Goal: Information Seeking & Learning: Learn about a topic

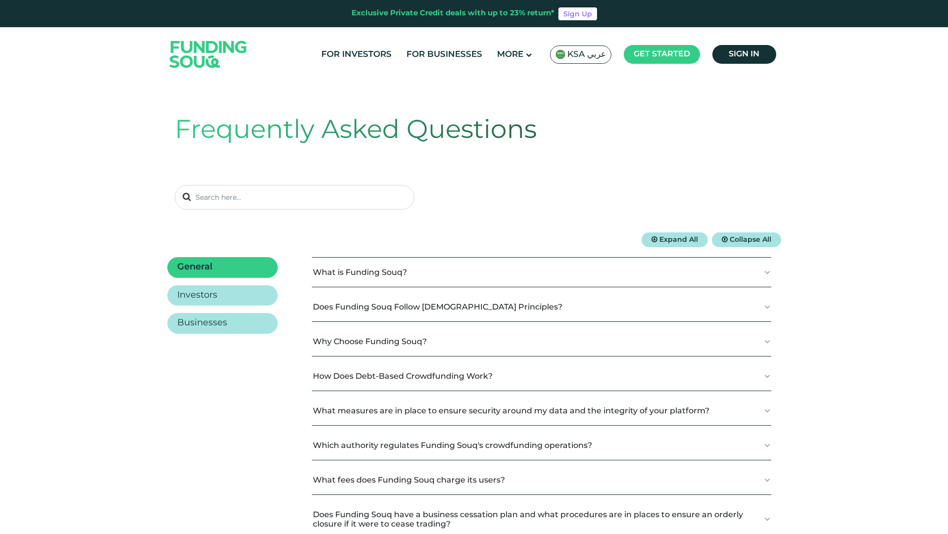
click at [587, 60] on div "KSA عربي" at bounding box center [580, 55] width 61 height 18
click at [586, 57] on span "KSA عربي" at bounding box center [586, 54] width 39 height 11
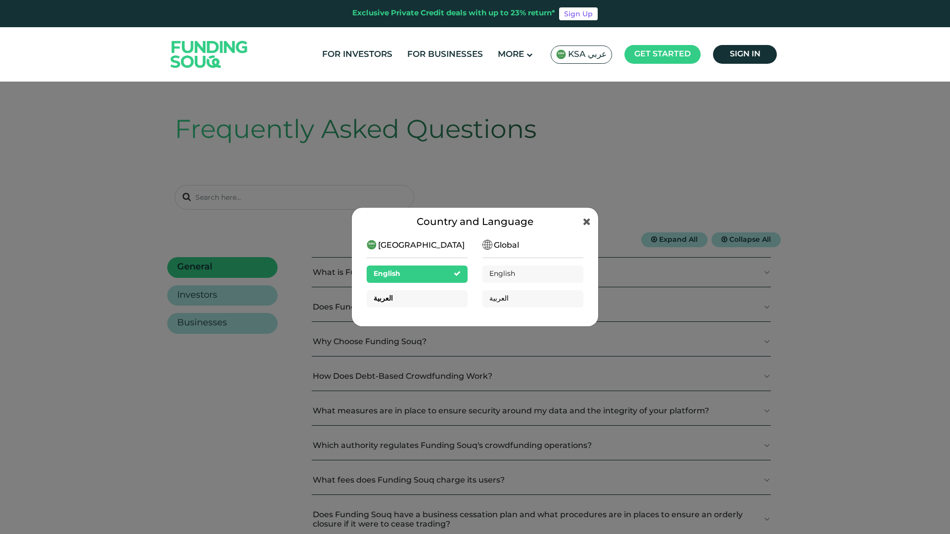
click at [427, 304] on div "العربية" at bounding box center [417, 298] width 101 height 17
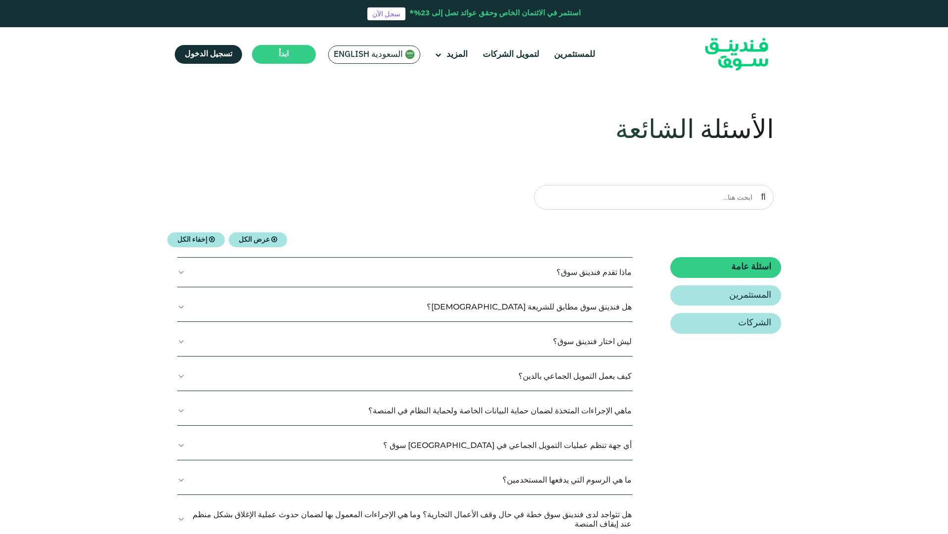
click at [745, 50] on img at bounding box center [736, 55] width 97 height 50
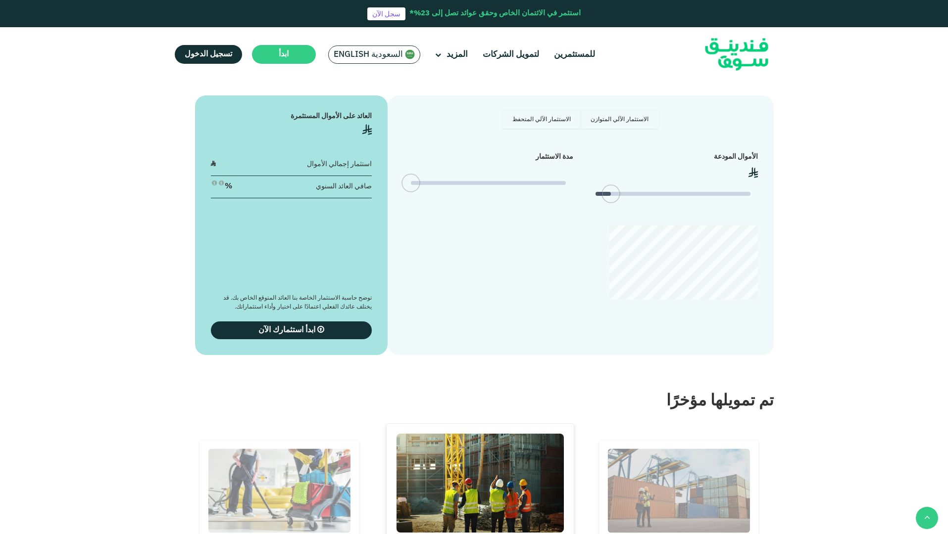
scroll to position [1306, 0]
type tc-range-slider "4"
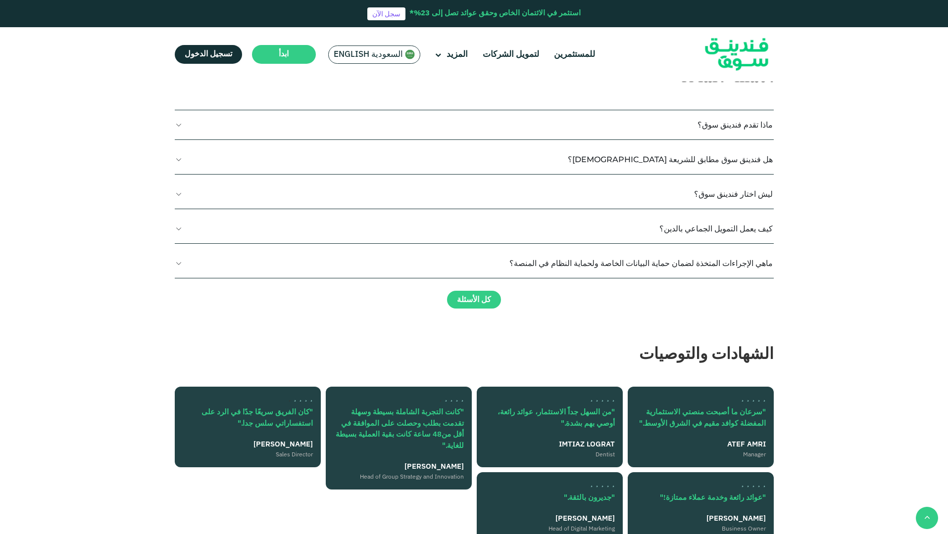
scroll to position [2000, 0]
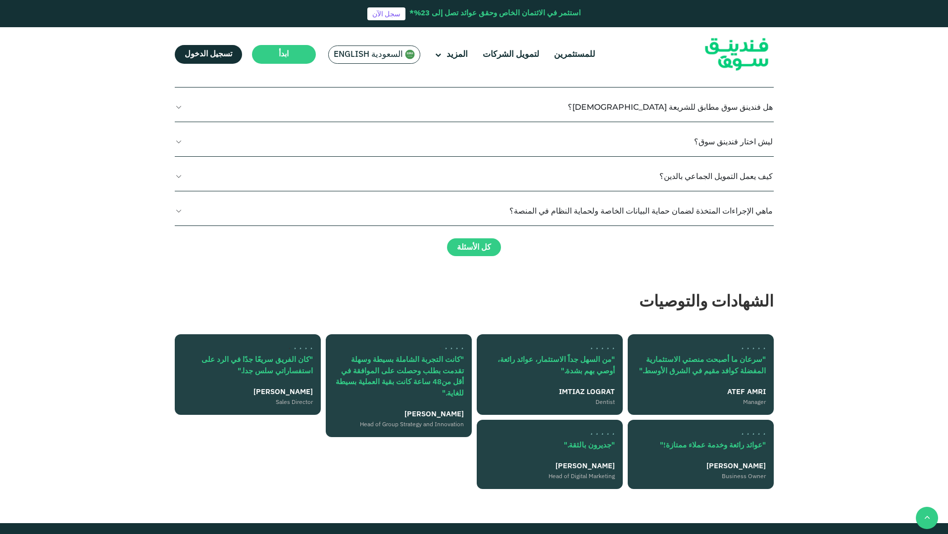
drag, startPoint x: 312, startPoint y: 238, endPoint x: 654, endPoint y: 301, distance: 348.3
drag, startPoint x: 303, startPoint y: 249, endPoint x: 653, endPoint y: 268, distance: 349.9
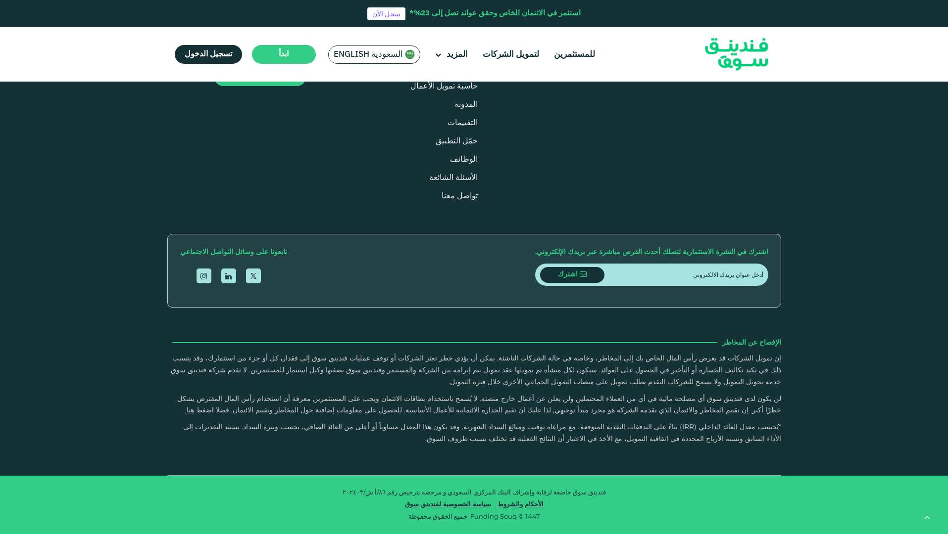
scroll to position [2789, 0]
click at [450, 163] on span "الوظائف" at bounding box center [464, 159] width 28 height 7
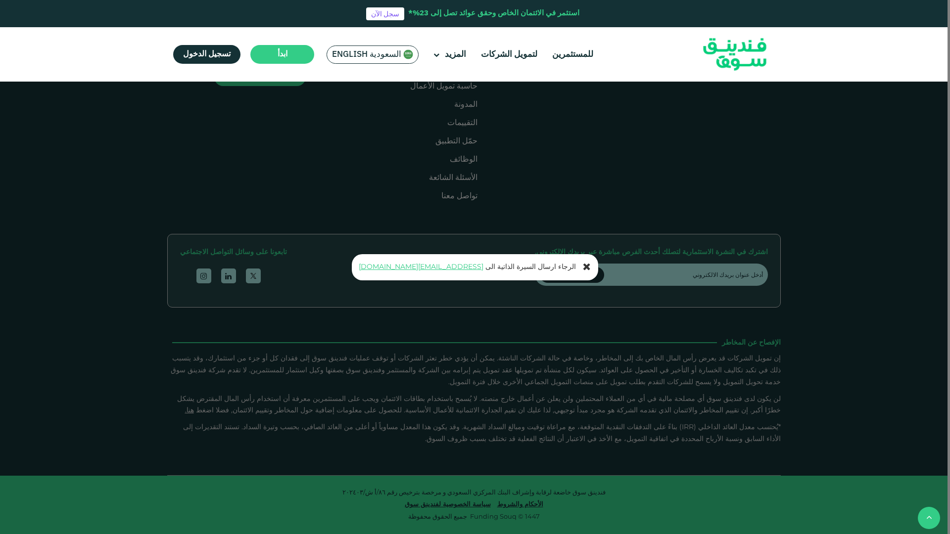
click at [586, 267] on icon at bounding box center [587, 267] width 8 height 10
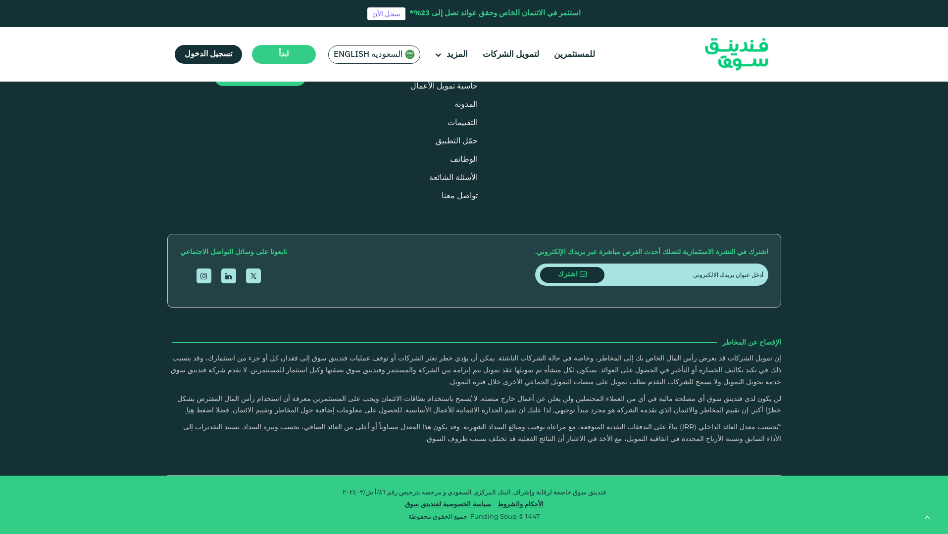
scroll to position [2773, 0]
click at [562, 17] on link "من نحن" at bounding box center [565, 12] width 25 height 7
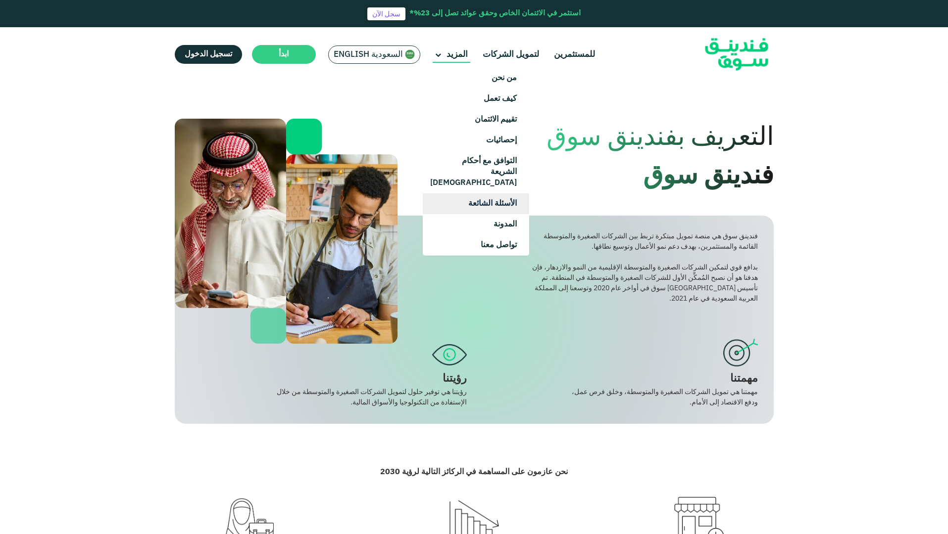
click at [483, 201] on link "الأسئلة الشائعة" at bounding box center [476, 203] width 106 height 21
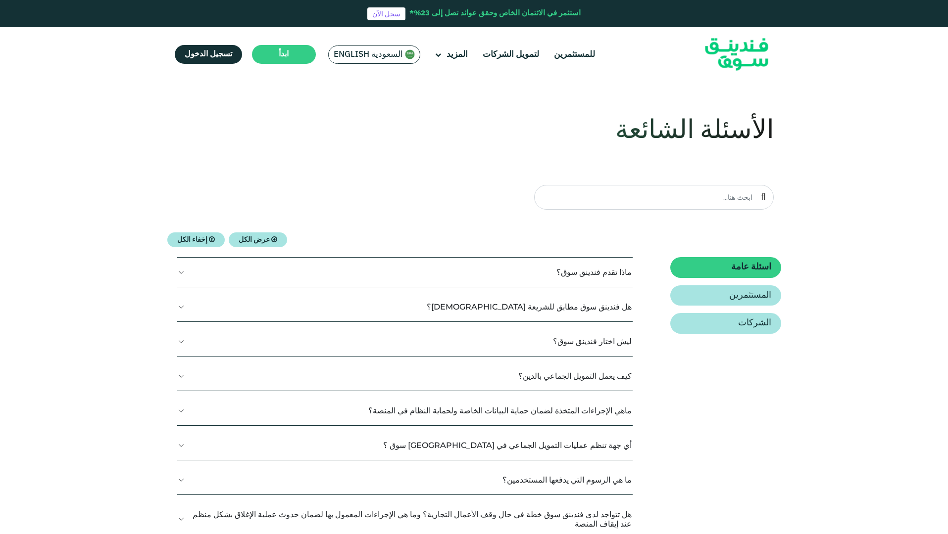
click at [245, 242] on span "عرض الكل" at bounding box center [253, 240] width 31 height 7
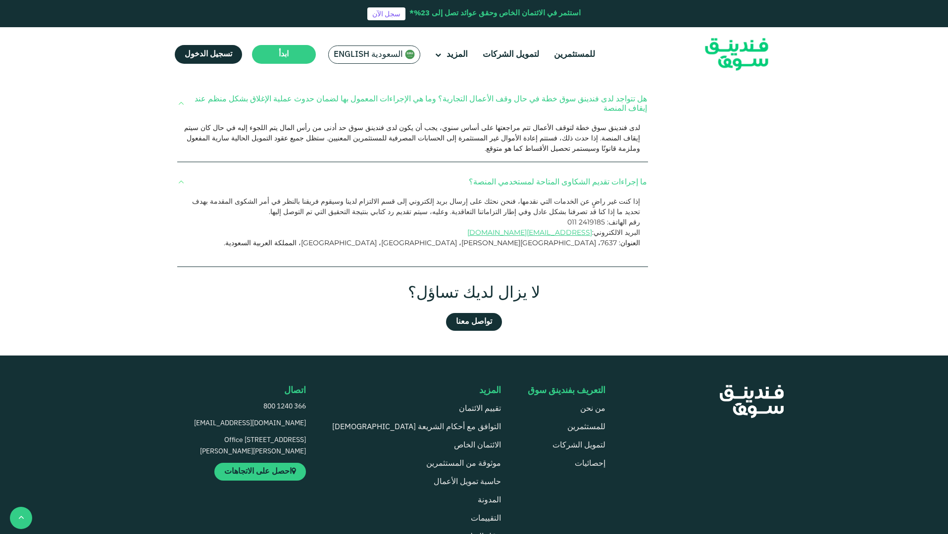
scroll to position [965, 0]
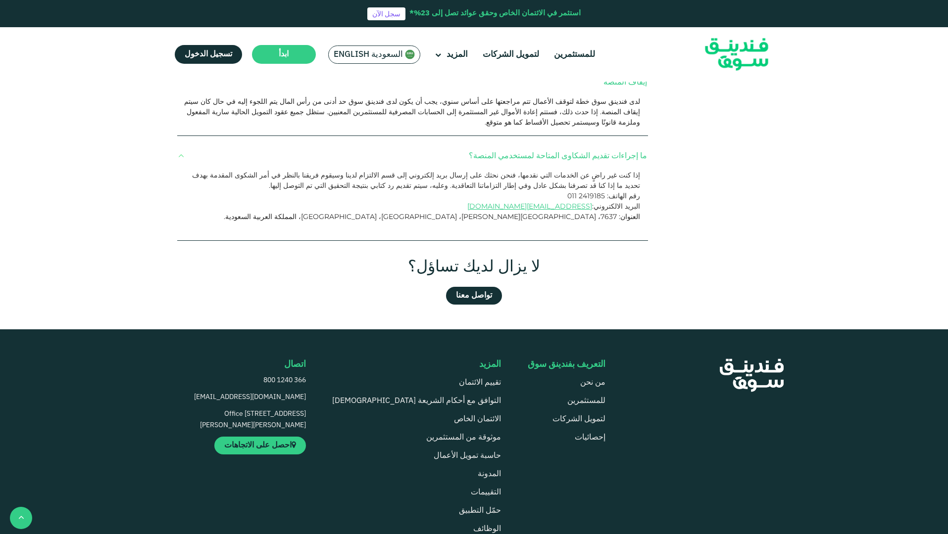
drag, startPoint x: 650, startPoint y: 134, endPoint x: 386, endPoint y: 191, distance: 269.2
copy div "ﻣﺎذا ﺗﻘﺪم فندينق سوق؟ فندينق سوق عبارة عن منصة تمويل جماعي بالدين تربط الشركات …"
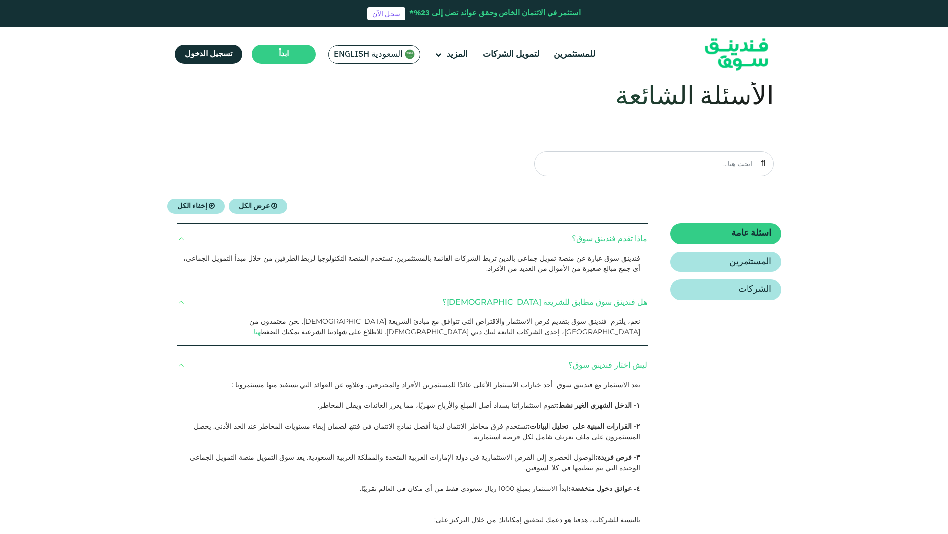
scroll to position [0, 0]
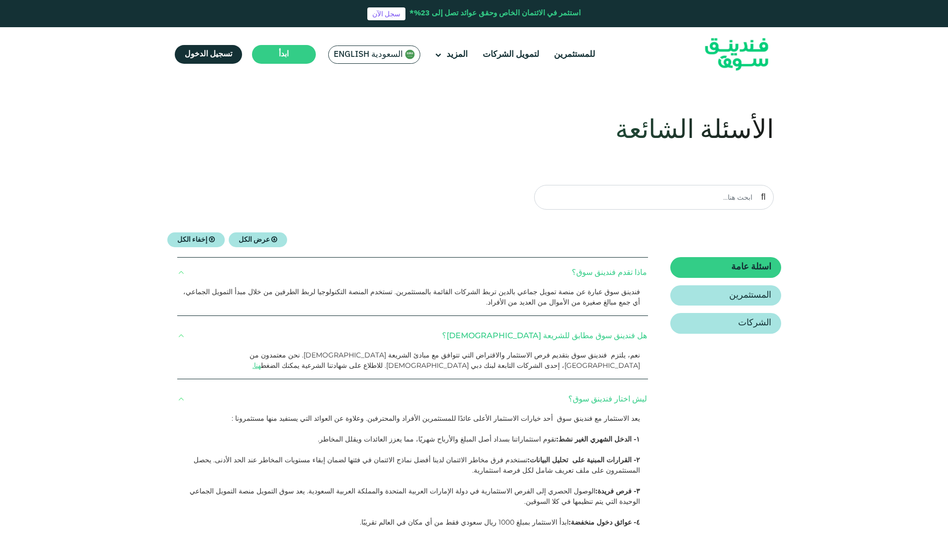
click at [261, 239] on span "عرض الكل" at bounding box center [253, 240] width 31 height 7
click at [202, 243] on span "إخفاء الكل" at bounding box center [192, 240] width 30 height 7
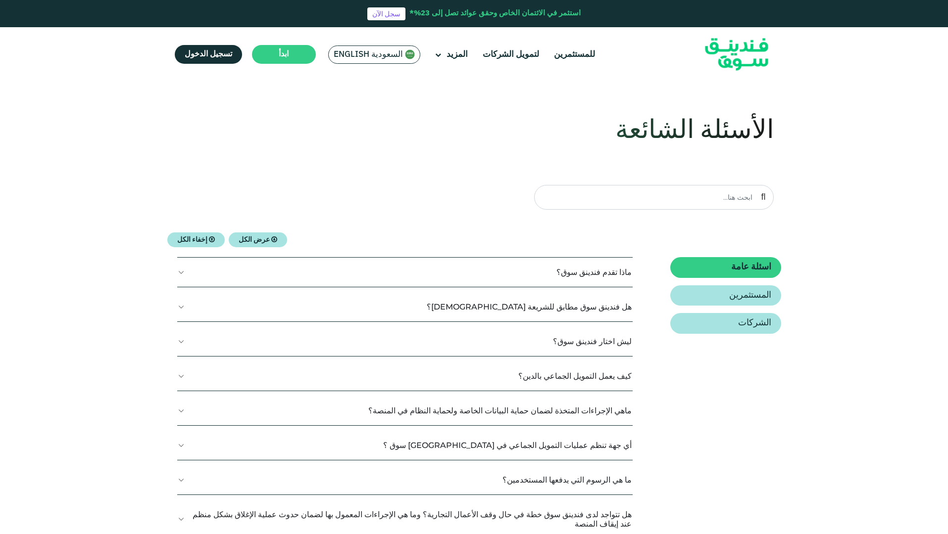
click at [524, 238] on div "عرض الكل إخفاء الكل" at bounding box center [474, 240] width 614 height 15
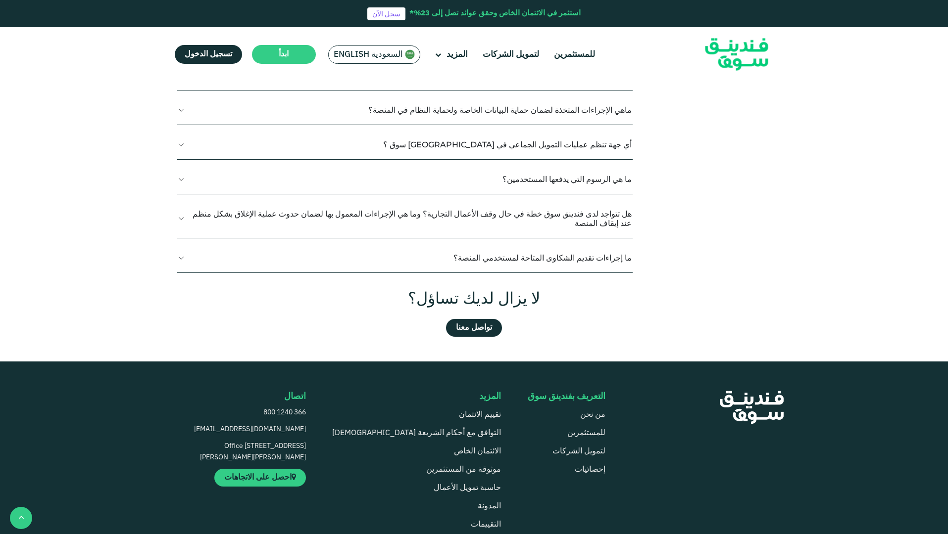
scroll to position [308, 0]
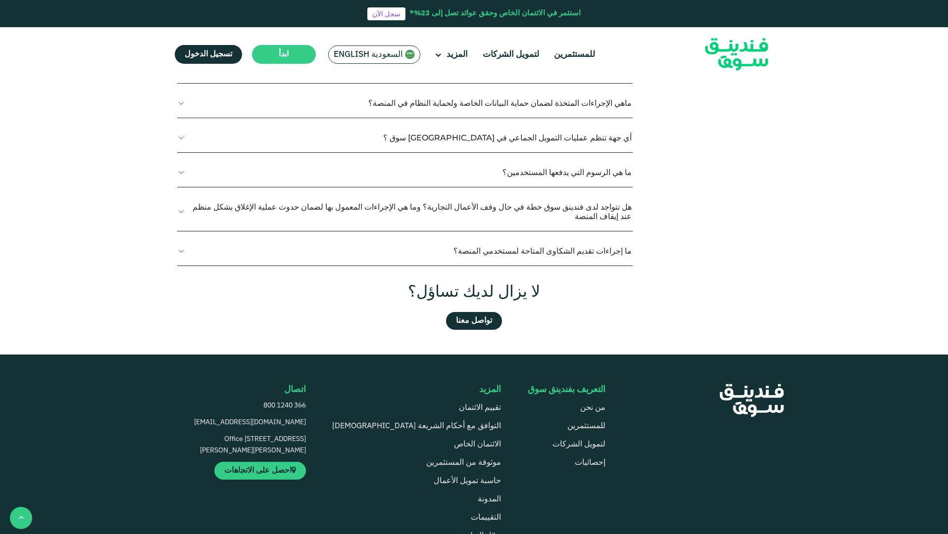
drag, startPoint x: 629, startPoint y: 240, endPoint x: 459, endPoint y: 265, distance: 172.0
click at [459, 265] on section "عرض الكل إخفاء الكل اسئلة عامة المستثمرين الشركات ﻣﺎذا ﺗﻘﺪم فندينق سوق؟ هنا." at bounding box center [474, 127] width 614 height 405
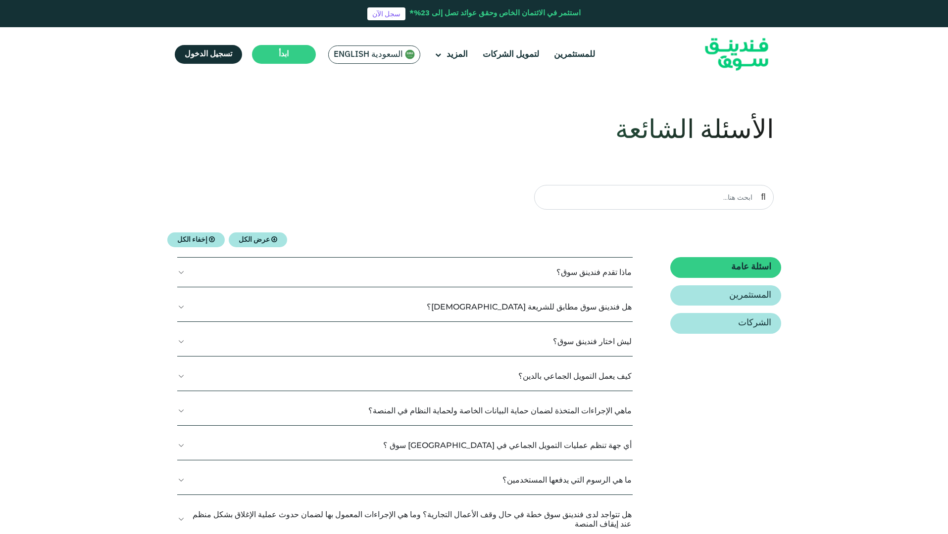
click at [527, 243] on div "عرض الكل إخفاء الكل" at bounding box center [474, 240] width 614 height 15
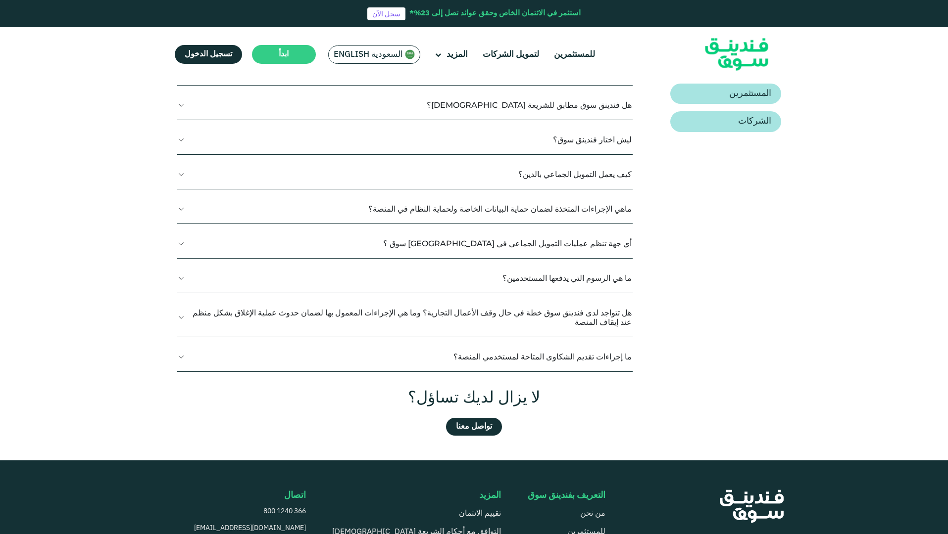
scroll to position [216, 0]
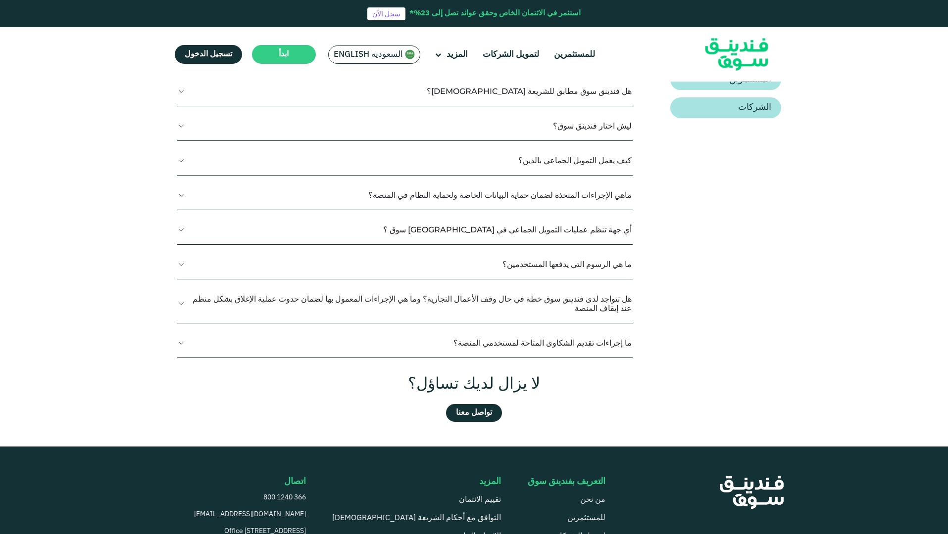
drag, startPoint x: 635, startPoint y: 253, endPoint x: 459, endPoint y: 353, distance: 202.1
click at [459, 353] on section "عرض الكل إخفاء الكل اسئلة عامة المستثمرين الشركات ﻣﺎذا ﺗﻘﺪم فندينق سوق؟ هنا." at bounding box center [474, 219] width 614 height 405
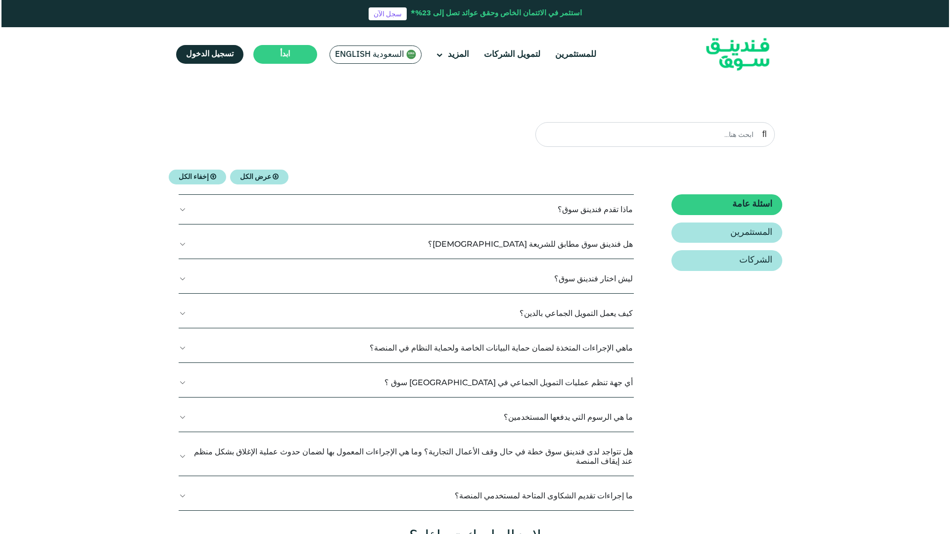
scroll to position [1, 0]
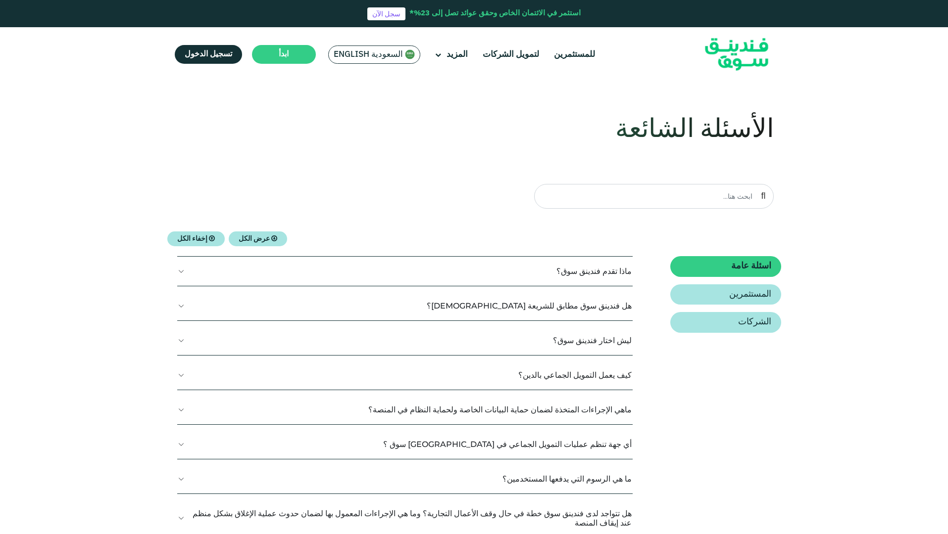
copy div "ﻣﺎذا ﺗﻘﺪم فندينق سوق؟ فندينق سوق عبارة عن منصة تمويل جماعي بالدين تربط الشركات …"
click at [355, 53] on span "السعودية English" at bounding box center [368, 54] width 69 height 11
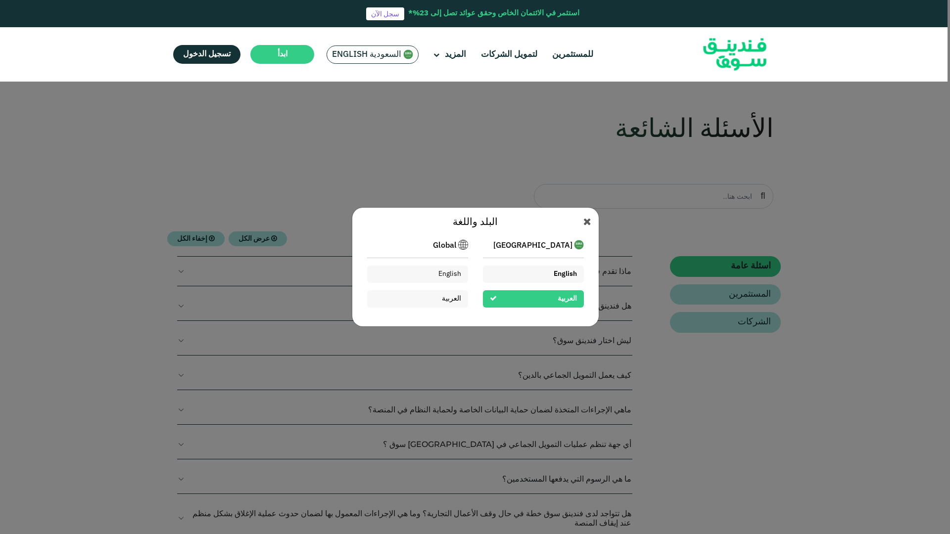
click at [524, 276] on div "English" at bounding box center [533, 274] width 101 height 17
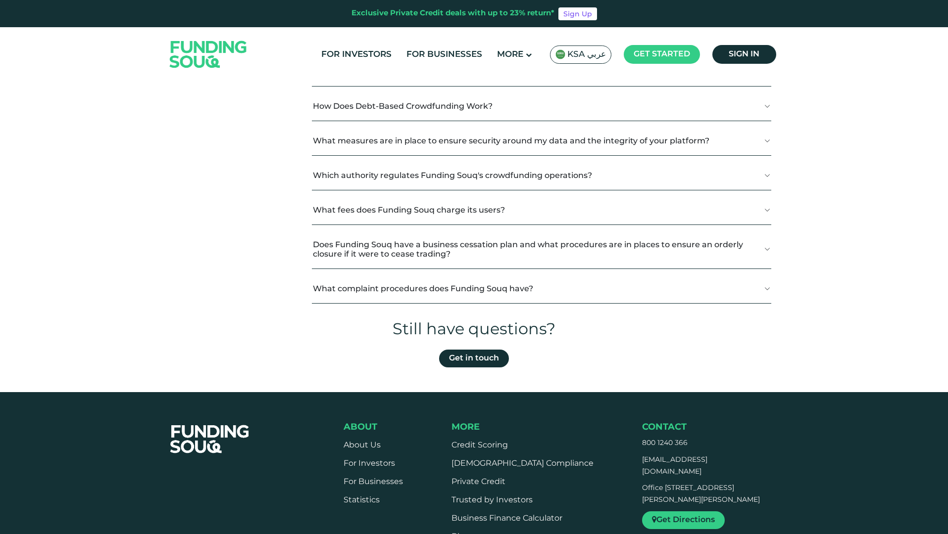
scroll to position [338, 0]
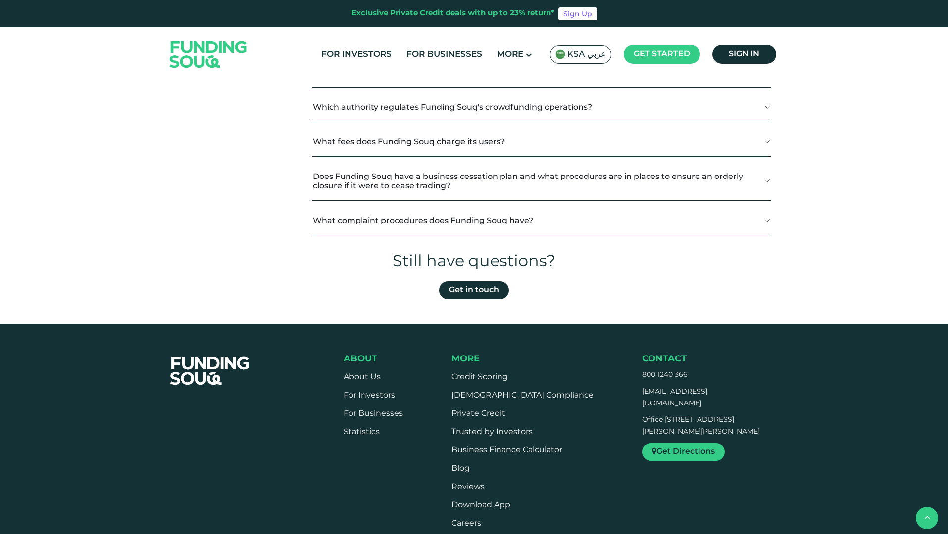
drag, startPoint x: 302, startPoint y: 269, endPoint x: 646, endPoint y: 222, distance: 347.5
click at [646, 222] on div "General Investors Businesses What is Funding Souq? Funding Souq is a crowdfundi…" at bounding box center [474, 85] width 614 height 332
copy div "What is Funding Souq? Funding Souq is a crowdfunding platform that connects est…"
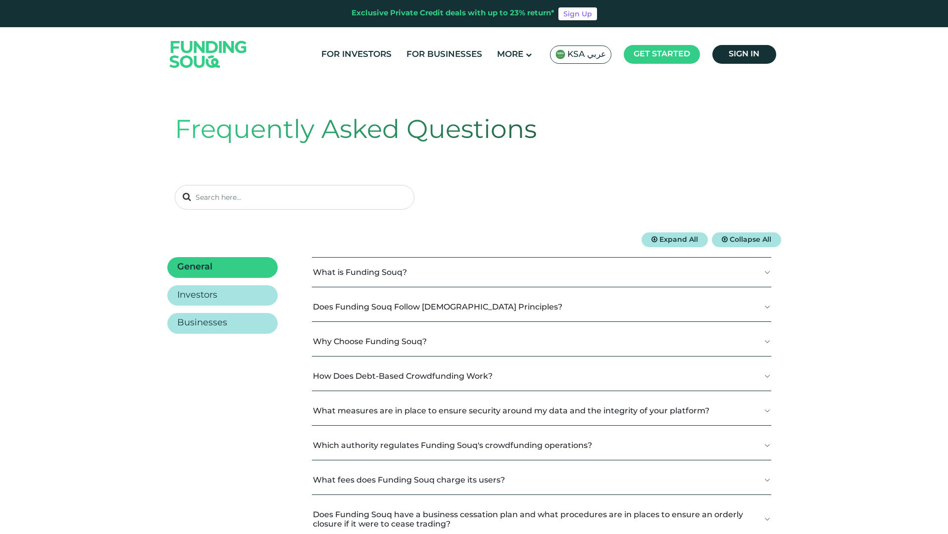
scroll to position [54, 0]
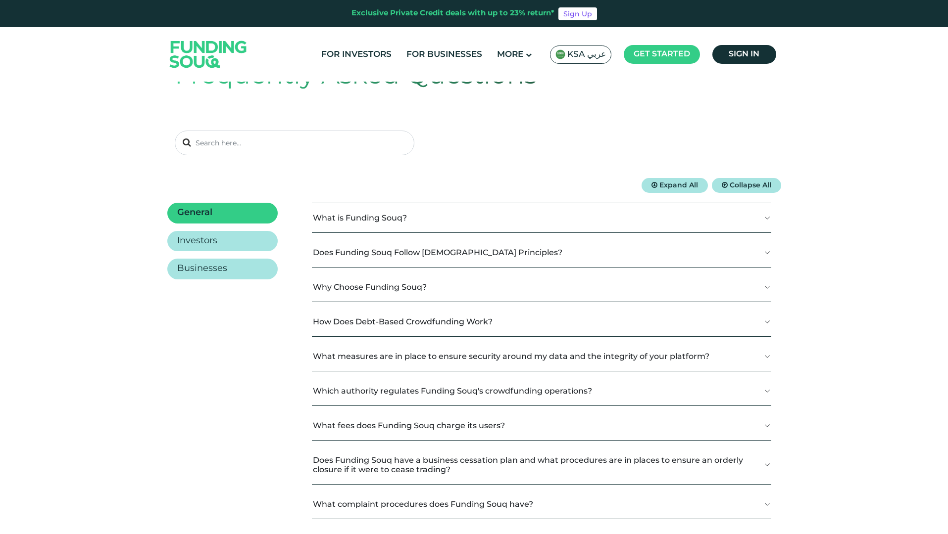
click at [353, 214] on button "What is Funding Souq?" at bounding box center [541, 217] width 459 height 29
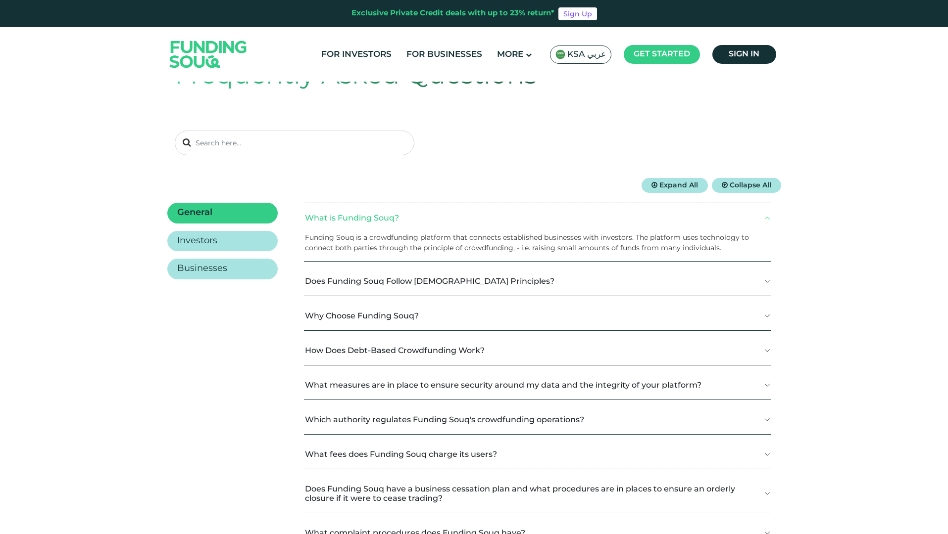
click at [309, 239] on p "Funding Souq is a crowdfunding platform that connects established businesses wi…" at bounding box center [534, 243] width 458 height 21
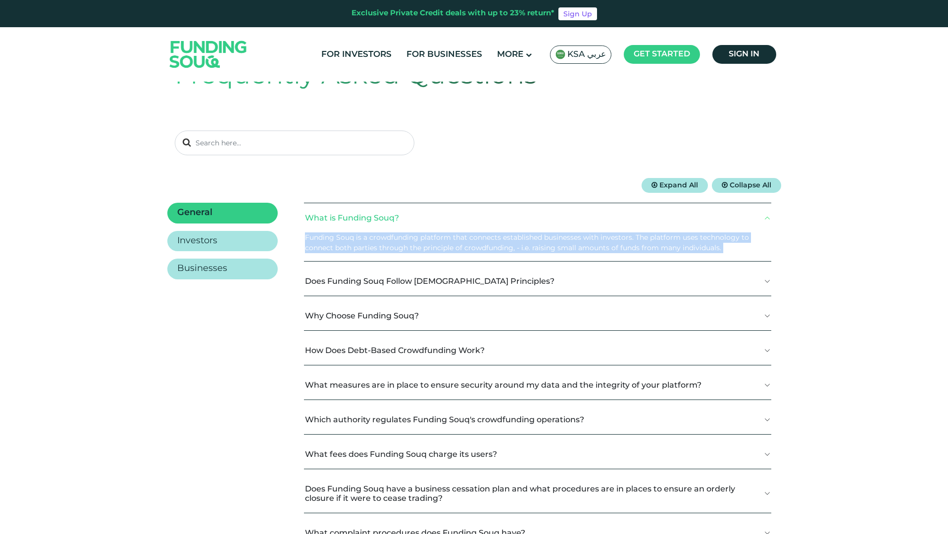
click at [309, 239] on p "Funding Souq is a crowdfunding platform that connects established businesses wi…" at bounding box center [534, 243] width 458 height 21
click at [680, 187] on span "Expand All" at bounding box center [678, 185] width 39 height 7
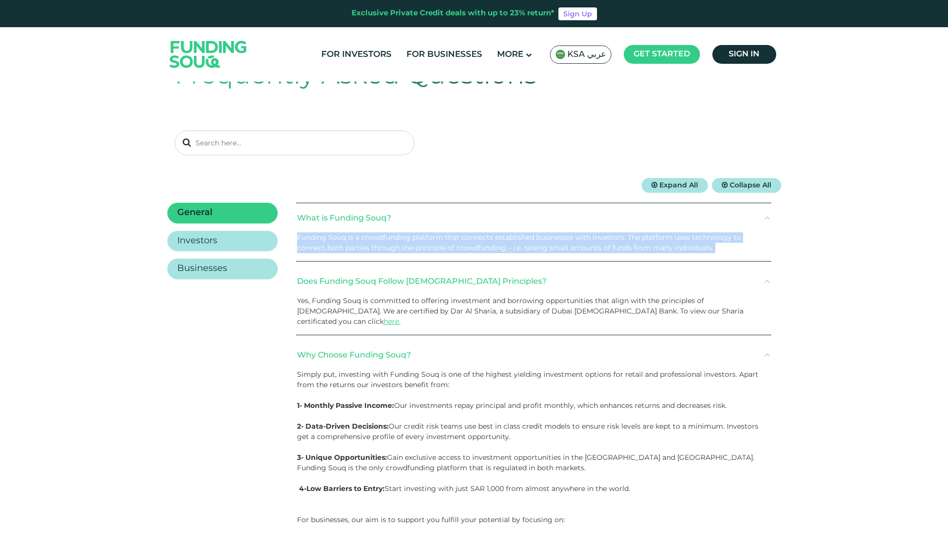
click at [335, 241] on p "Funding Souq is a crowdfunding platform that connects established businesses wi…" at bounding box center [530, 243] width 466 height 21
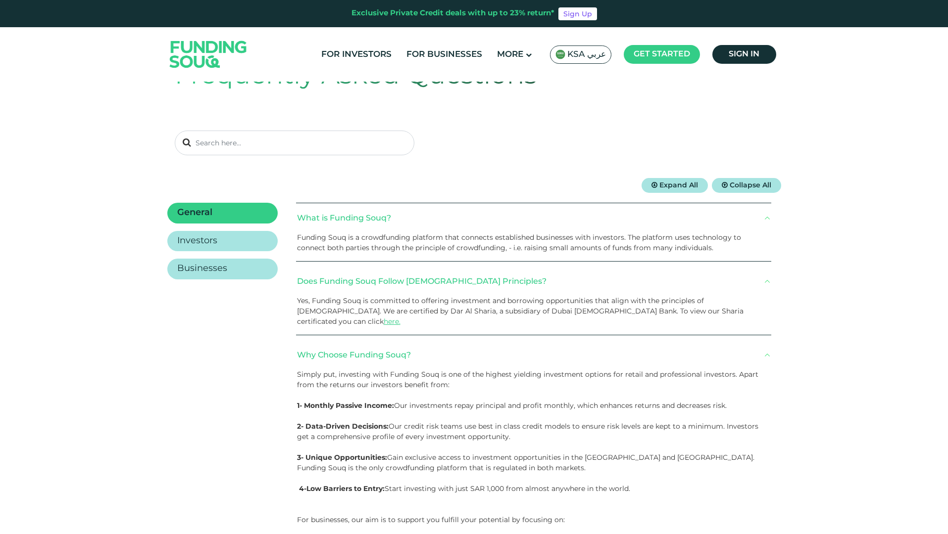
drag, startPoint x: 297, startPoint y: 215, endPoint x: 470, endPoint y: 483, distance: 319.0
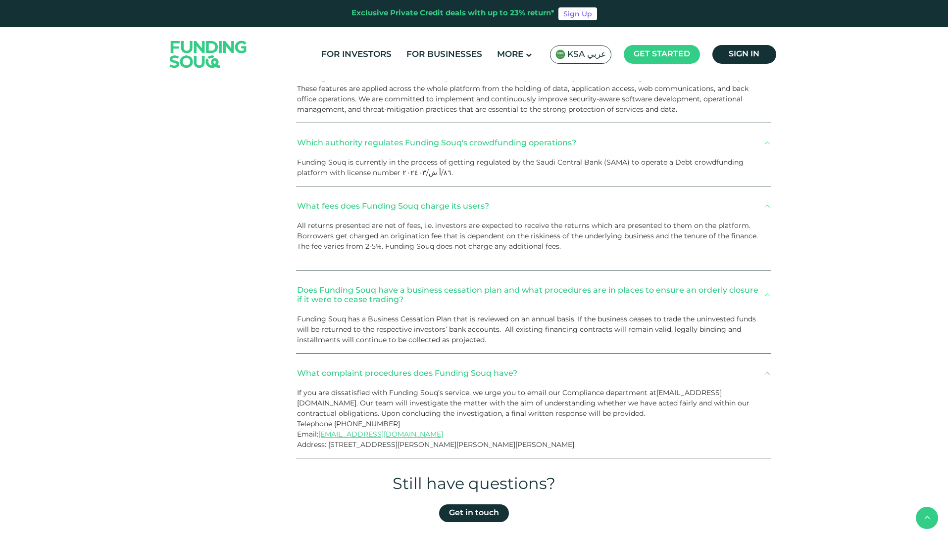
scroll to position [865, 0]
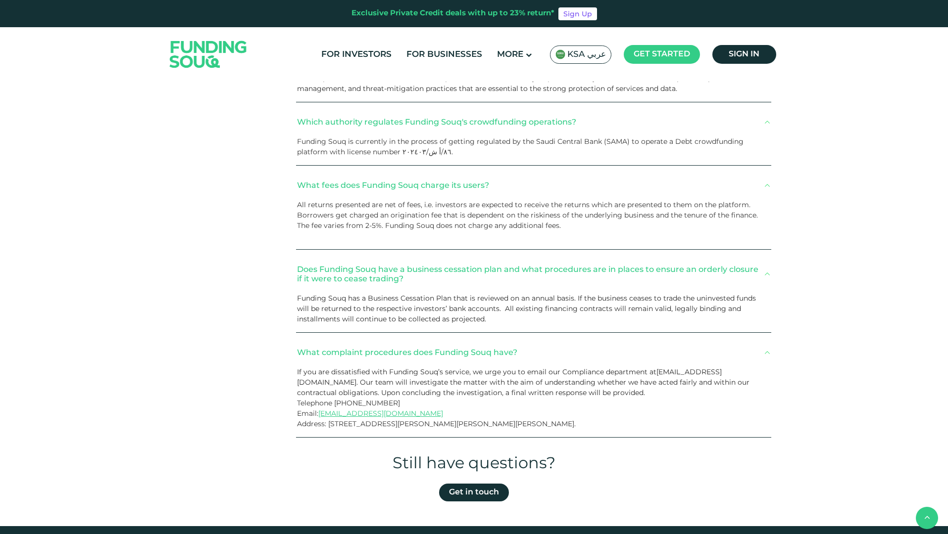
drag, startPoint x: 292, startPoint y: 216, endPoint x: 674, endPoint y: 417, distance: 431.6
copy div "What is Funding Souq? Funding Souq is a crowdfunding platform that connects est…"
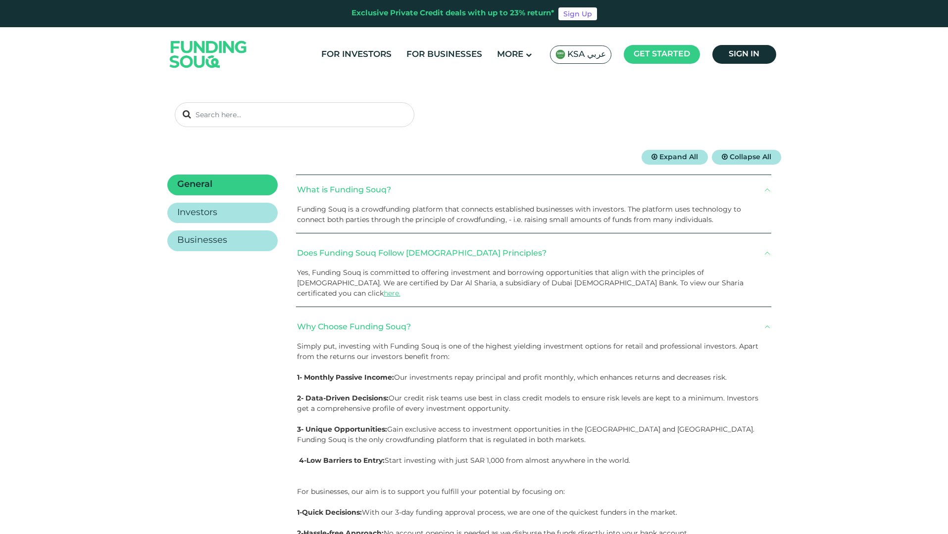
scroll to position [85, 0]
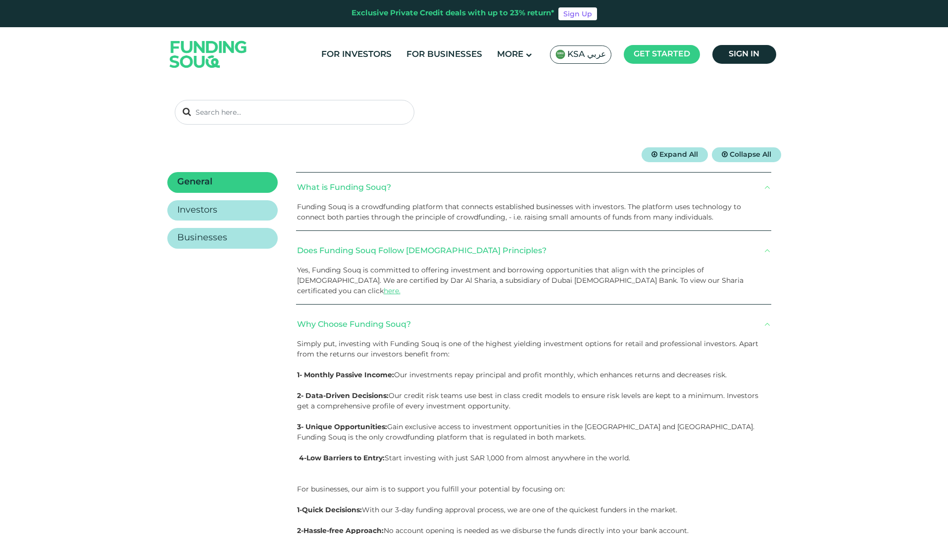
click at [319, 211] on p "Funding Souq is a crowdfunding platform that connects established businesses wi…" at bounding box center [530, 212] width 466 height 21
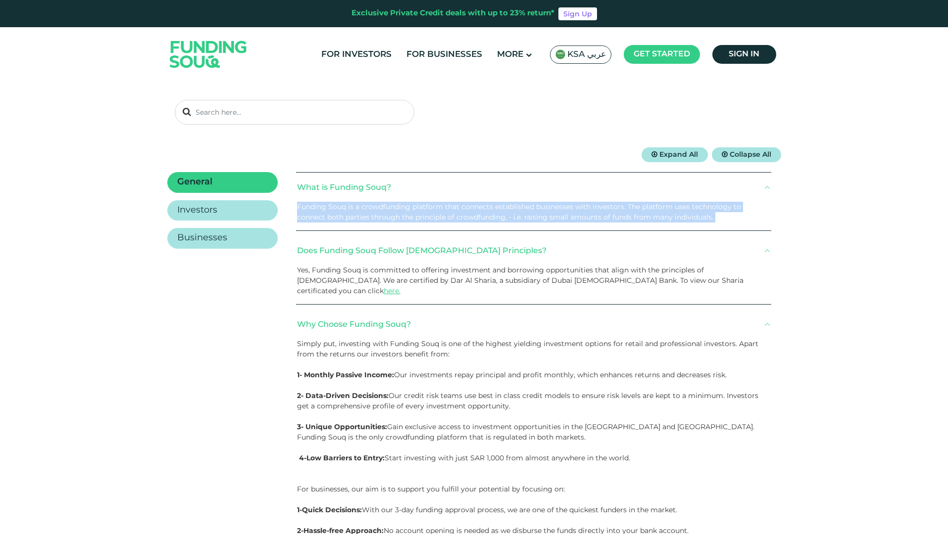
click at [319, 211] on p "Funding Souq is a crowdfunding platform that connects established businesses wi…" at bounding box center [530, 212] width 466 height 21
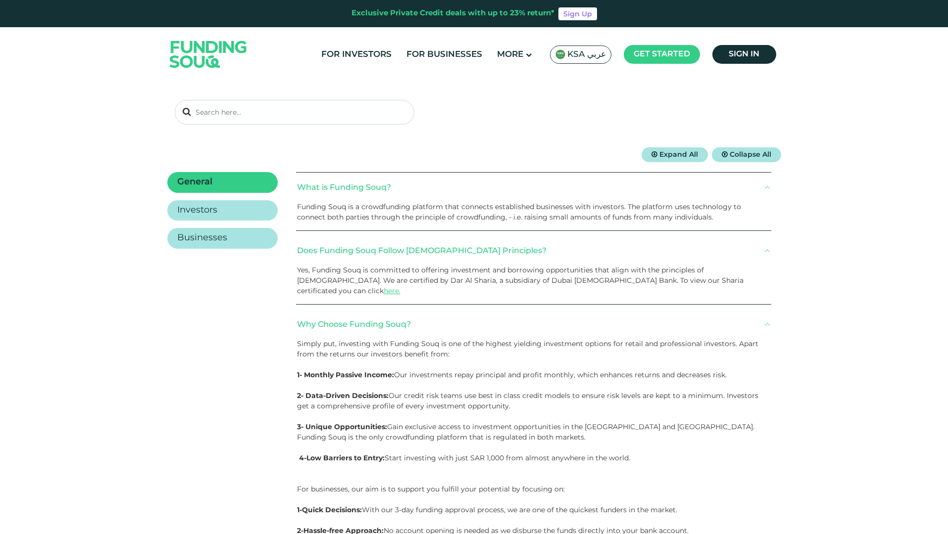
click at [377, 273] on span "Yes, Funding Souq is committed to offering investment and borrowing opportuniti…" at bounding box center [520, 281] width 446 height 30
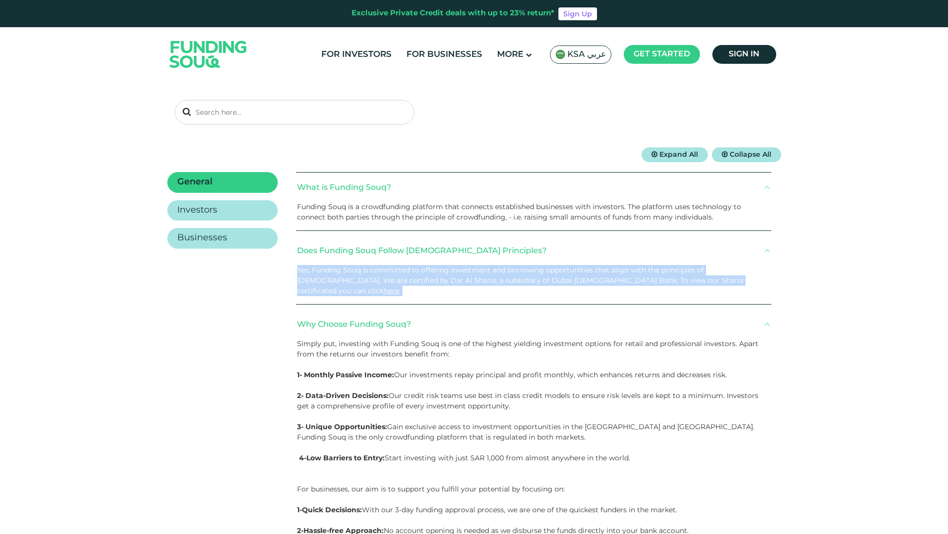
click at [377, 273] on span "Yes, Funding Souq is committed to offering investment and borrowing opportuniti…" at bounding box center [520, 281] width 446 height 30
copy div "Yes, Funding Souq is committed to offering investment and borrowing opportuniti…"
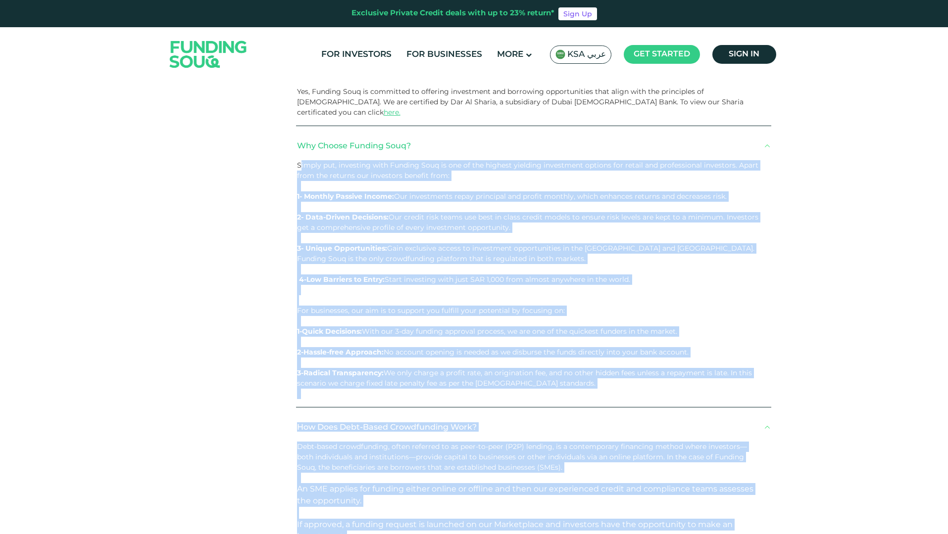
scroll to position [298, 0]
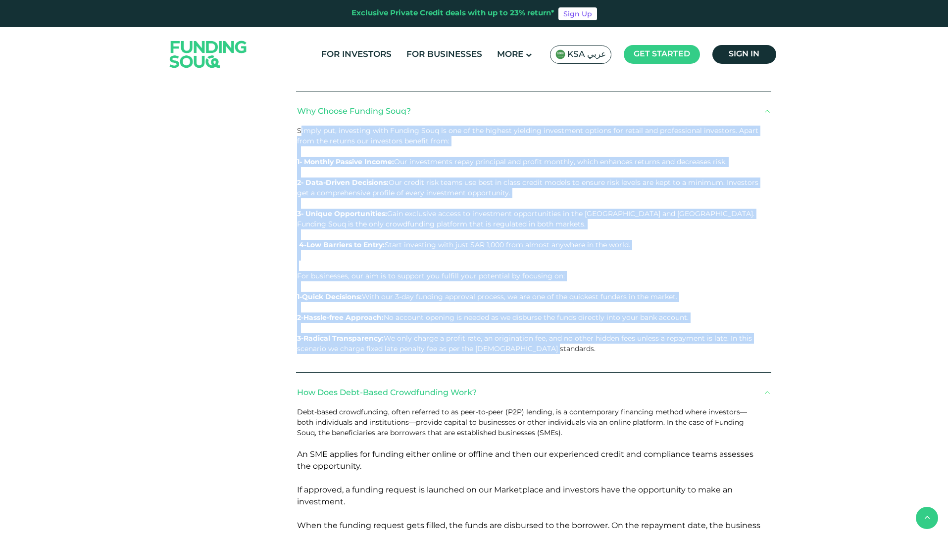
drag, startPoint x: 299, startPoint y: 334, endPoint x: 587, endPoint y: 340, distance: 288.1
click at [587, 340] on div "Simply put, investing with Funding Souq is one of the highest yielding investme…" at bounding box center [533, 249] width 475 height 247
copy div "imply put, investing with Funding Souq is one of the highest yielding investmen…"
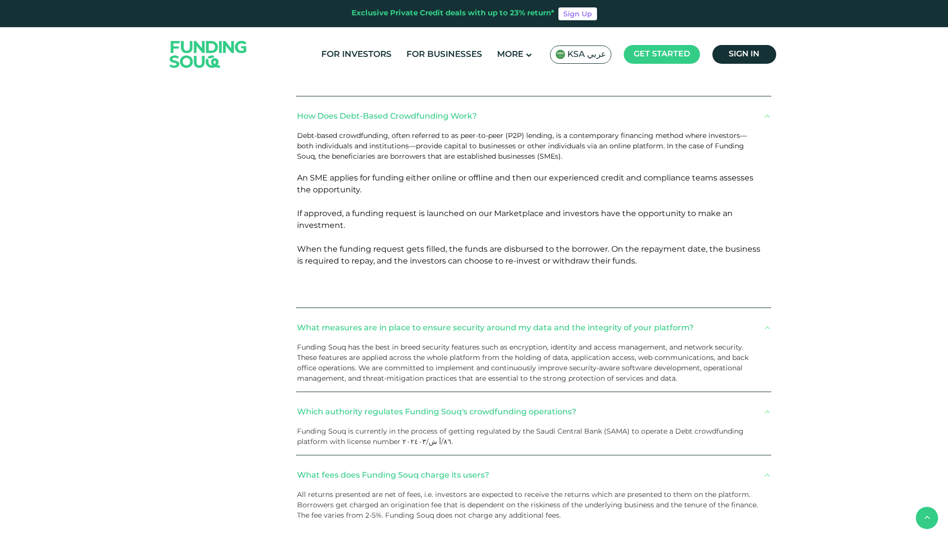
scroll to position [578, 0]
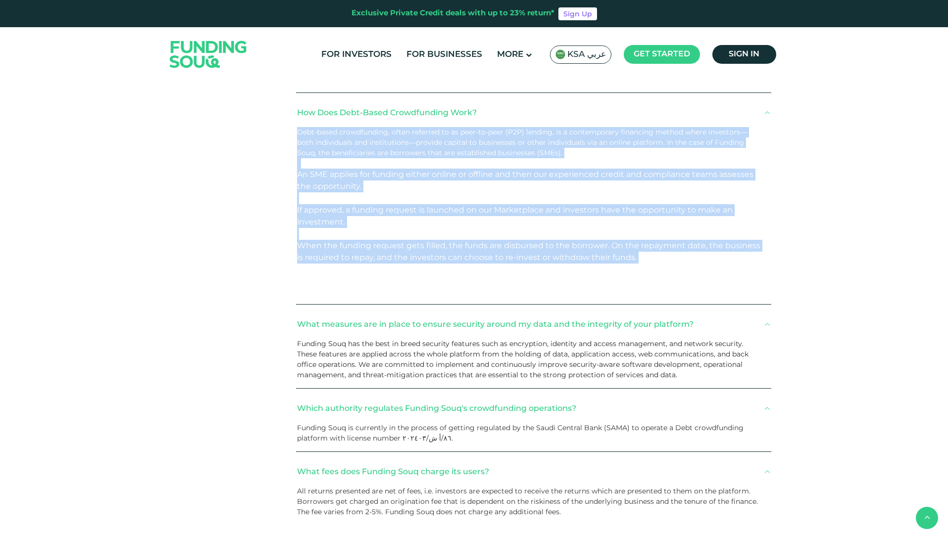
drag, startPoint x: 297, startPoint y: 122, endPoint x: 667, endPoint y: 255, distance: 392.4
click at [667, 255] on div "Debt-based crowdfunding, often referred to as peer-to-peer (P2P) lending, is a …" at bounding box center [533, 215] width 475 height 177
copy div "Debt-based crowdfunding, often referred to as peer-to-peer (P2P) lending, is a …"
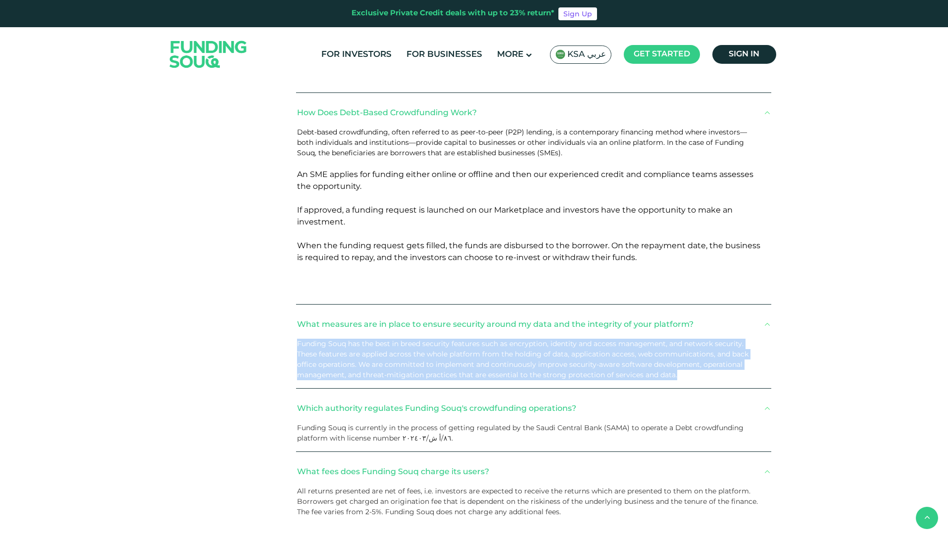
drag, startPoint x: 295, startPoint y: 334, endPoint x: 716, endPoint y: 373, distance: 422.8
click at [716, 373] on div "General Investors Businesses What is Funding Souq? Funding Souq is a crowdfundi…" at bounding box center [474, 209] width 614 height 1060
copy span "Funding Souq has the best in breed security features such as encryption, identi…"
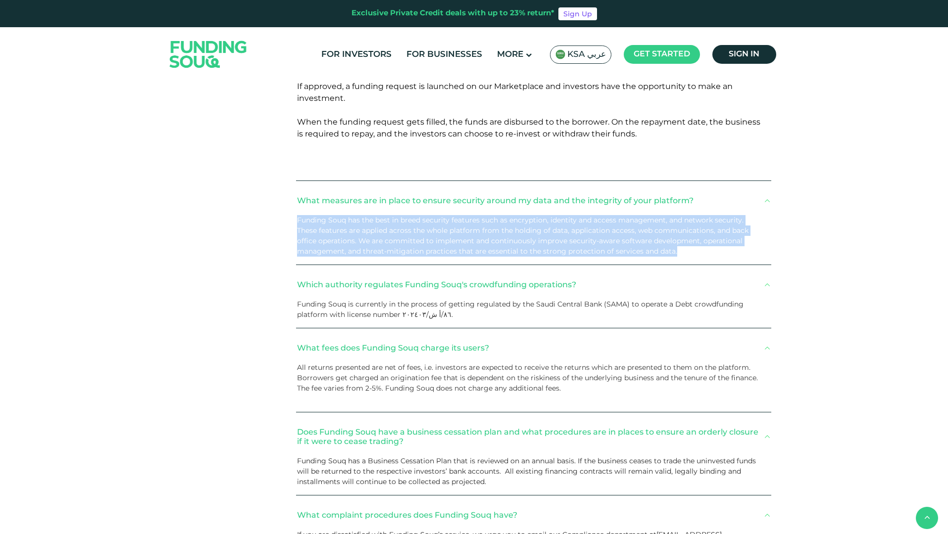
scroll to position [704, 0]
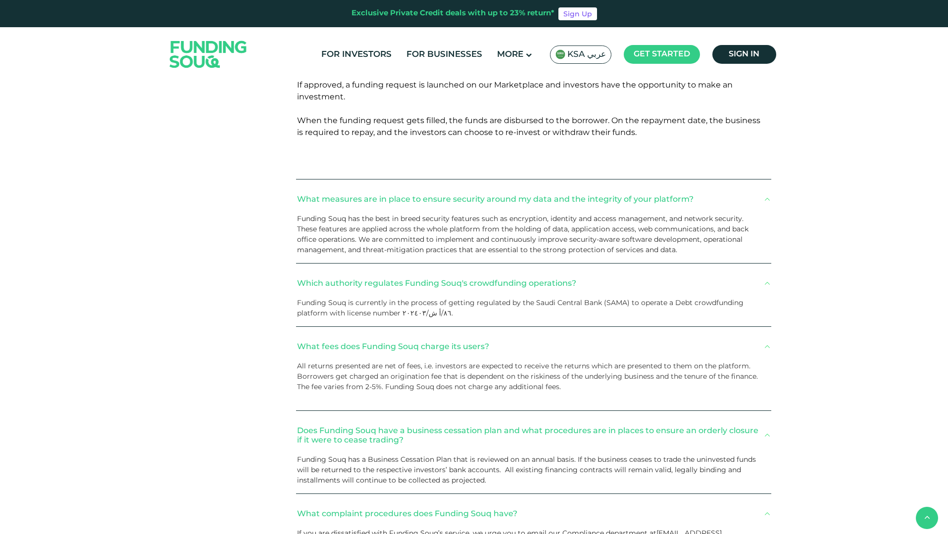
click at [333, 298] on span "Funding Souq is currently in the process of getting regulated by the Saudi Cent…" at bounding box center [520, 307] width 446 height 19
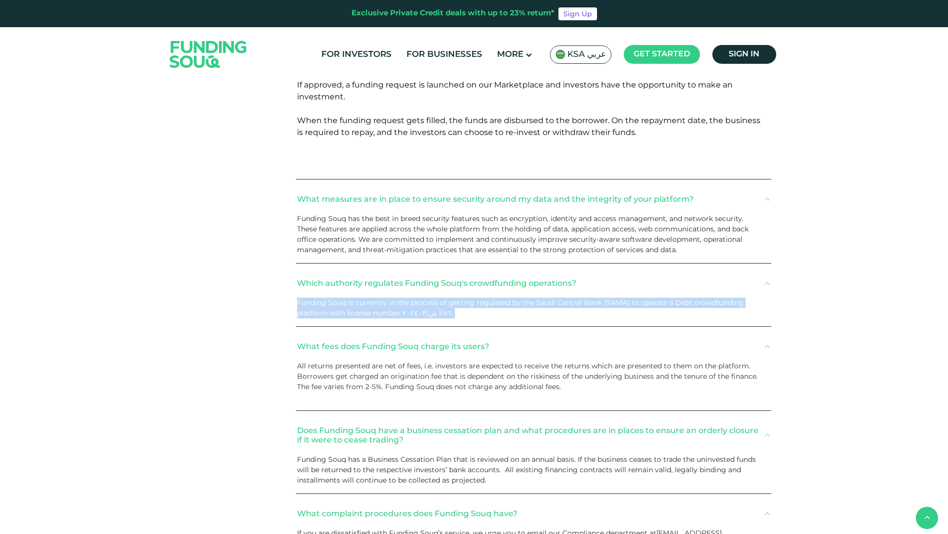
click at [333, 298] on span "Funding Souq is currently in the process of getting regulated by the Saudi Cent…" at bounding box center [520, 307] width 446 height 19
copy div "Funding Souq is currently in the process of getting regulated by the Saudi Cent…"
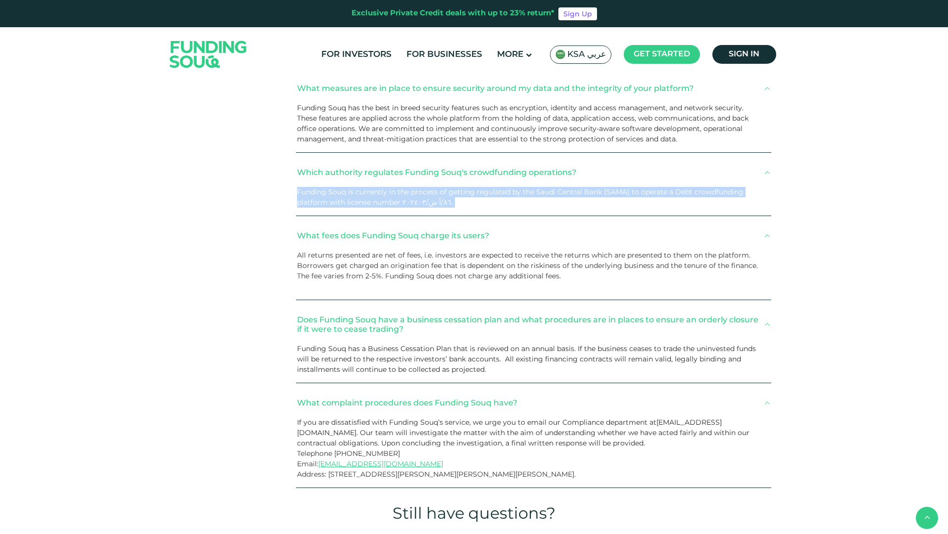
scroll to position [804, 0]
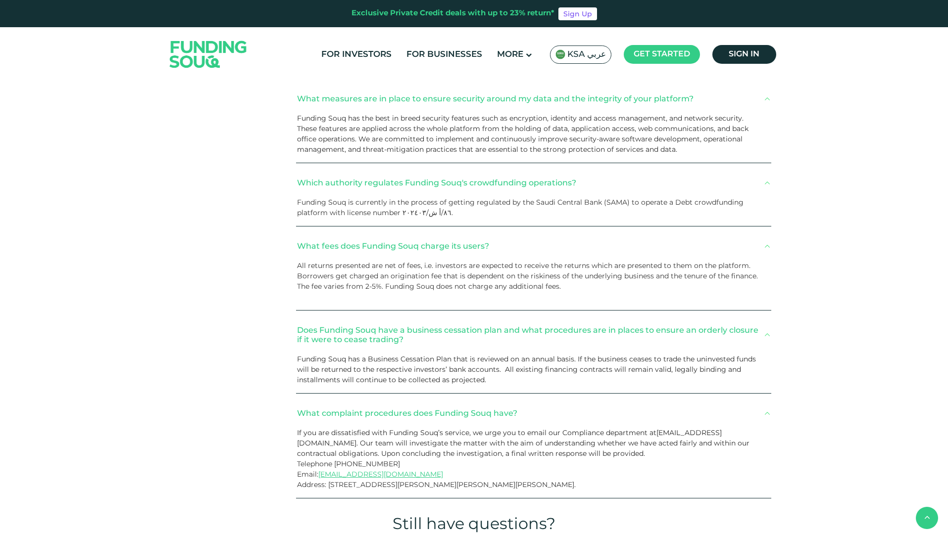
click at [349, 261] on p "All returns presented are net of fees, i.e. investors are expected to receive t…" at bounding box center [530, 266] width 466 height 10
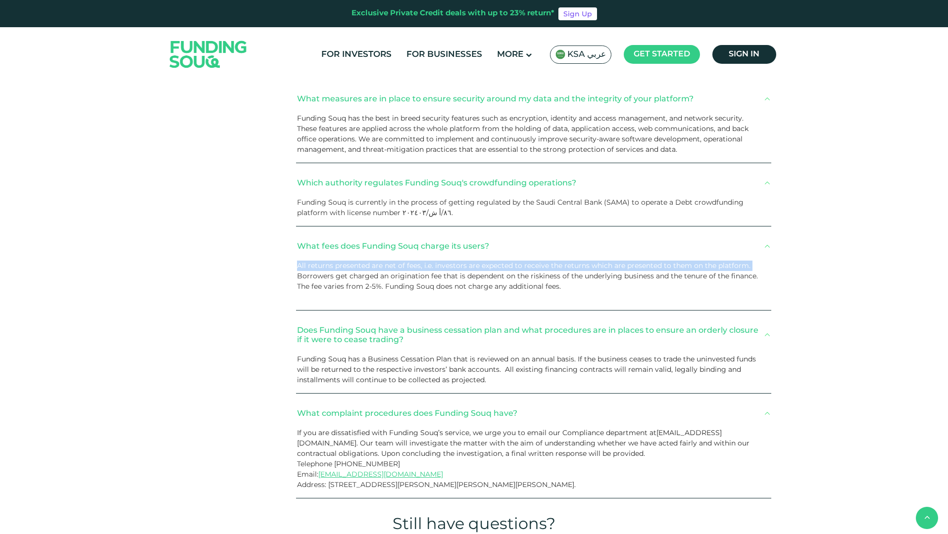
click at [349, 261] on p "All returns presented are net of fees, i.e. investors are expected to receive t…" at bounding box center [530, 266] width 466 height 10
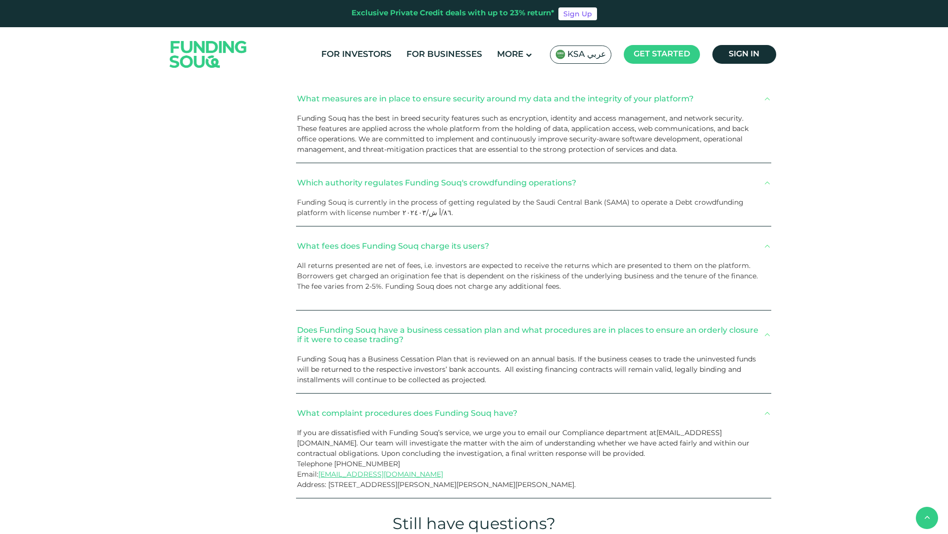
click at [304, 261] on p "All returns presented are net of fees, i.e. investors are expected to receive t…" at bounding box center [530, 266] width 466 height 10
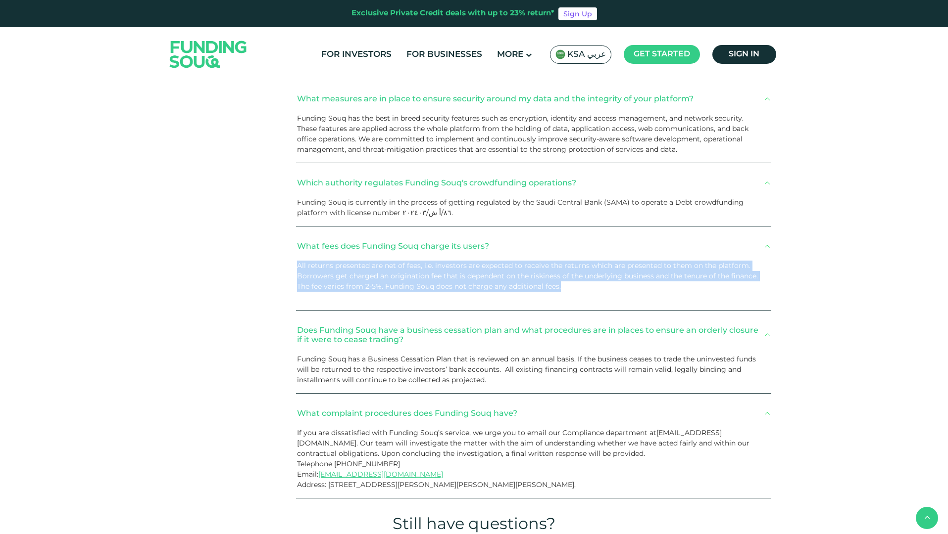
drag, startPoint x: 291, startPoint y: 257, endPoint x: 565, endPoint y: 280, distance: 274.1
copy div "All returns presented are net of fees, i.e. investors are expected to receive t…"
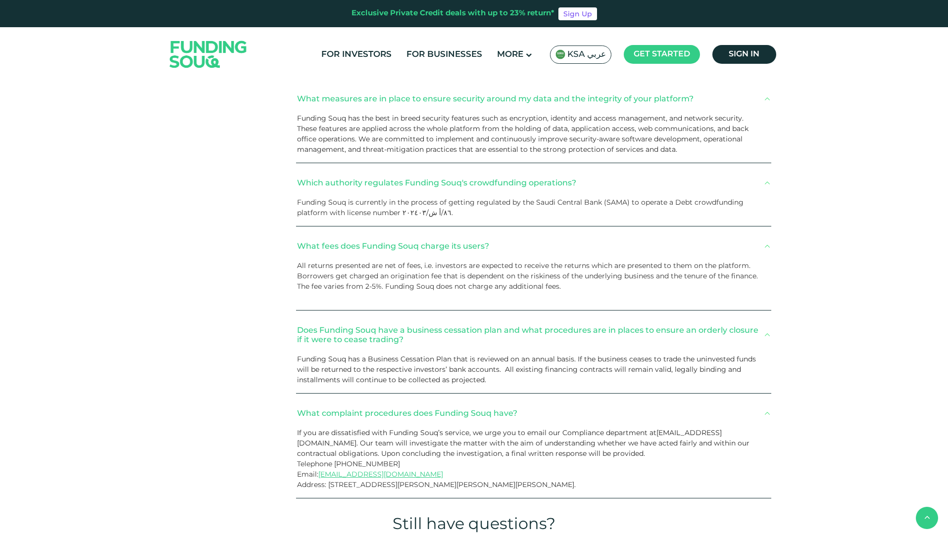
click at [356, 355] on span "Funding Souq has a Business Cessation Plan that is reviewed on an annual basis.…" at bounding box center [526, 370] width 459 height 30
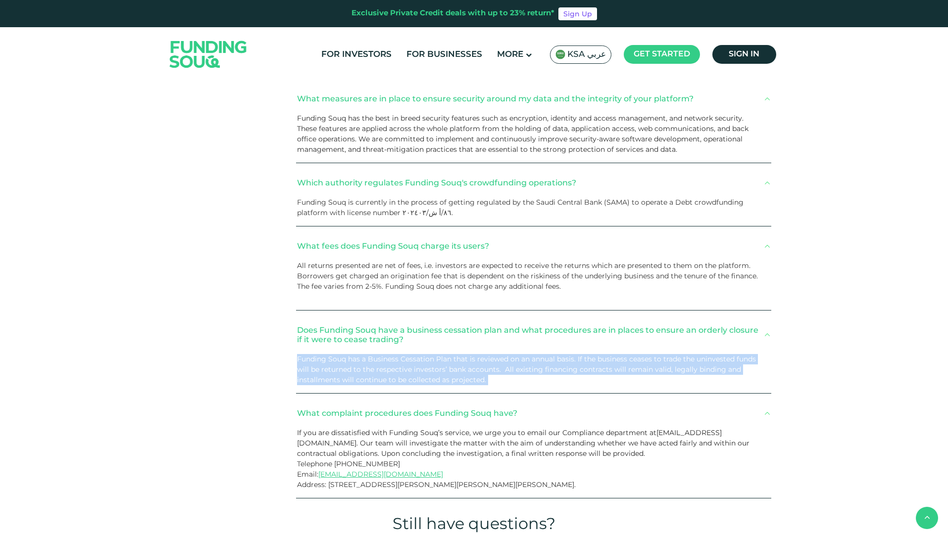
click at [356, 355] on span "Funding Souq has a Business Cessation Plan that is reviewed on an annual basis.…" at bounding box center [526, 370] width 459 height 30
copy div "Funding Souq has a Business Cessation Plan that is reviewed on an annual basis.…"
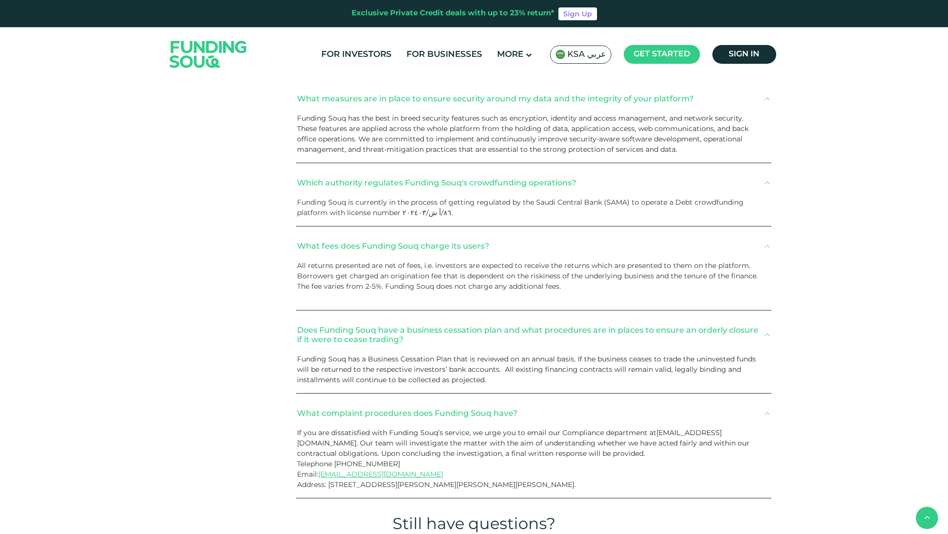
click at [365, 429] on span "If you are dissatisfied with Funding Souq’s service, we urge you to email our C…" at bounding box center [523, 444] width 452 height 30
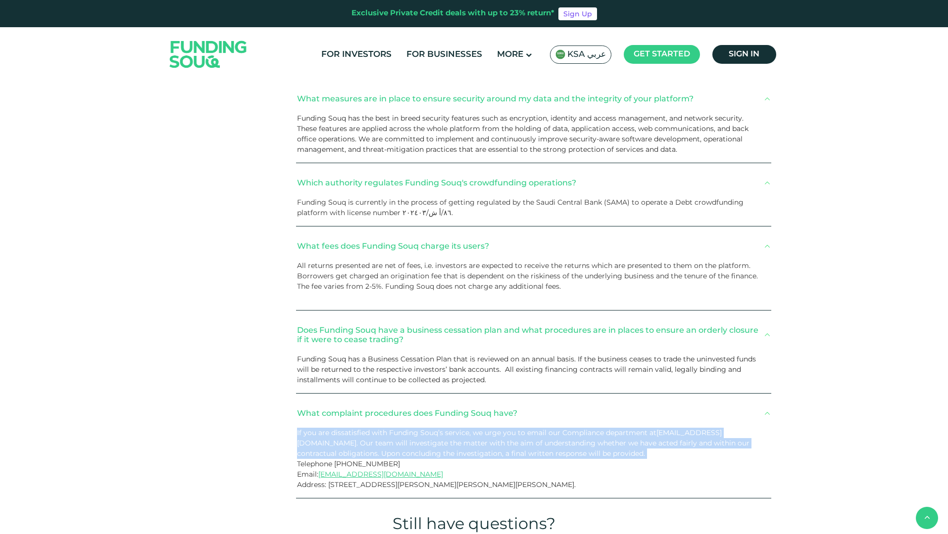
click at [365, 429] on span "If you are dissatisfied with Funding Souq’s service, we urge you to email our C…" at bounding box center [523, 444] width 452 height 30
drag, startPoint x: 296, startPoint y: 422, endPoint x: 579, endPoint y: 483, distance: 289.2
click at [579, 483] on div "If you are dissatisfied with Funding Souq’s service, we urge you to email our C…" at bounding box center [533, 463] width 475 height 70
copy div "If you are dissatisfied with Funding Souq’s service, we urge you to email our C…"
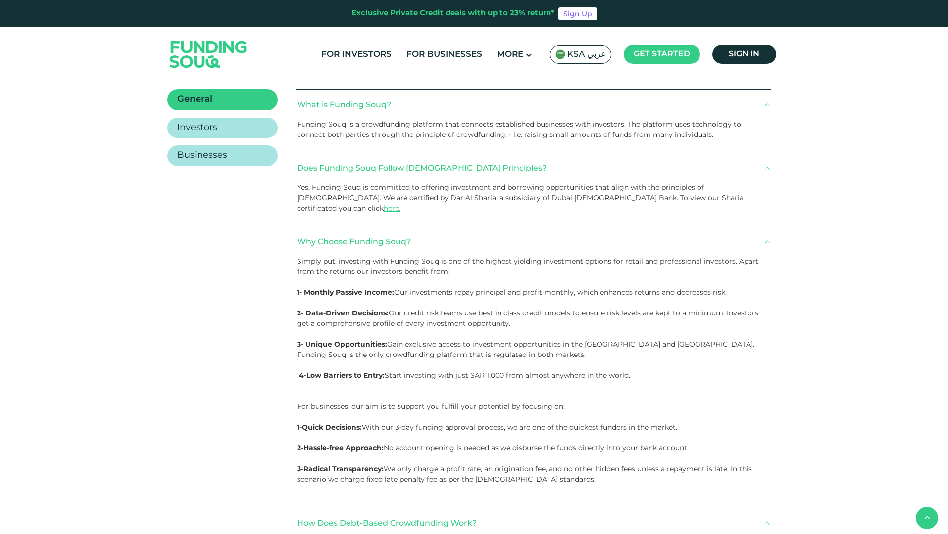
scroll to position [0, 0]
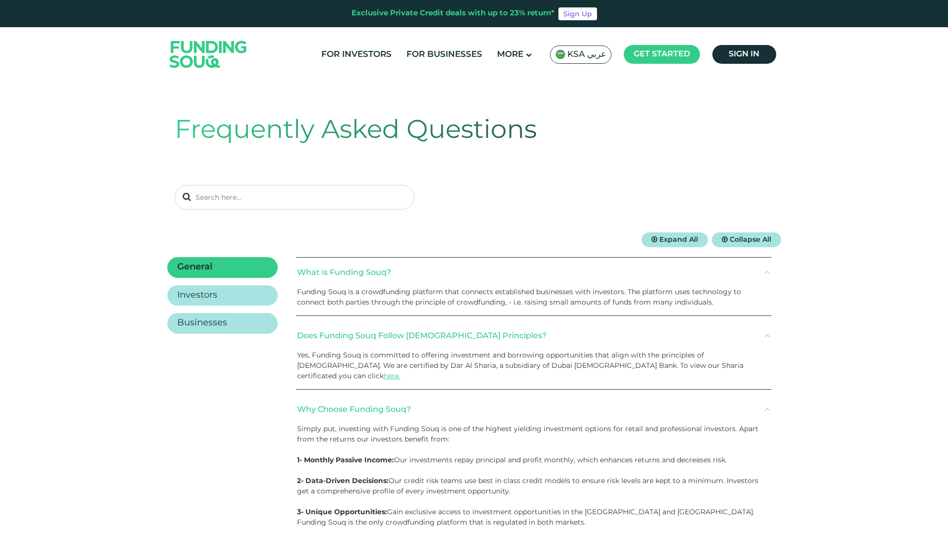
click at [587, 62] on div "KSA عربي" at bounding box center [580, 55] width 61 height 18
click at [589, 60] on div "KSA عربي" at bounding box center [580, 55] width 61 height 18
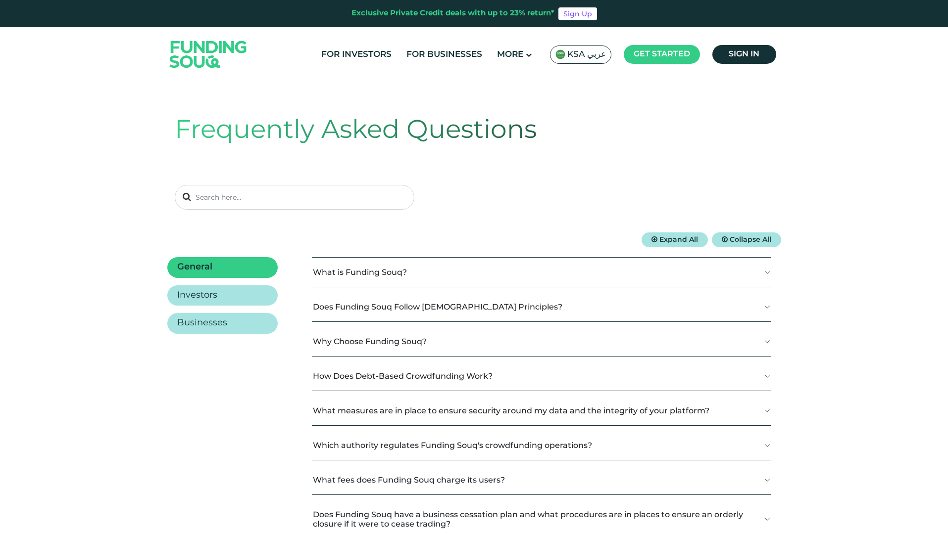
click at [579, 55] on span "KSA عربي" at bounding box center [586, 54] width 39 height 11
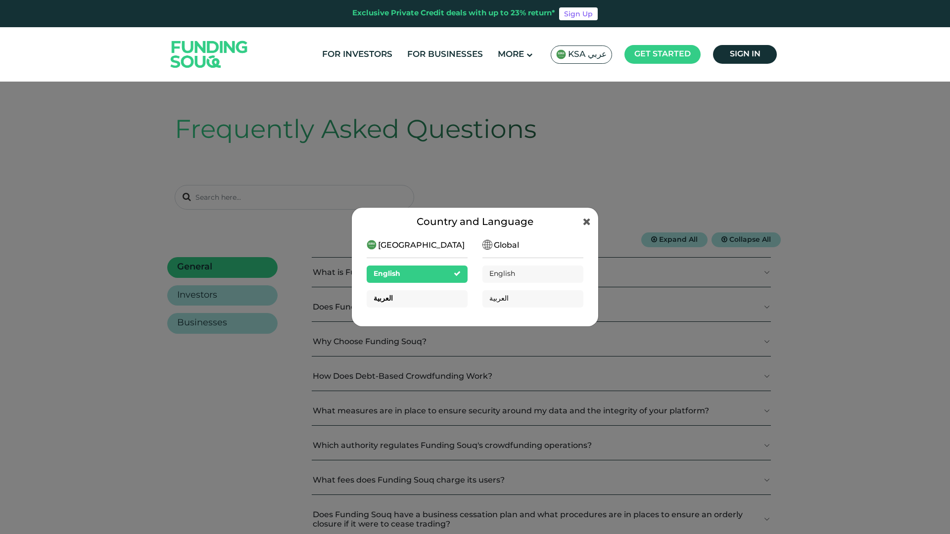
click at [427, 299] on div "العربية" at bounding box center [417, 298] width 101 height 17
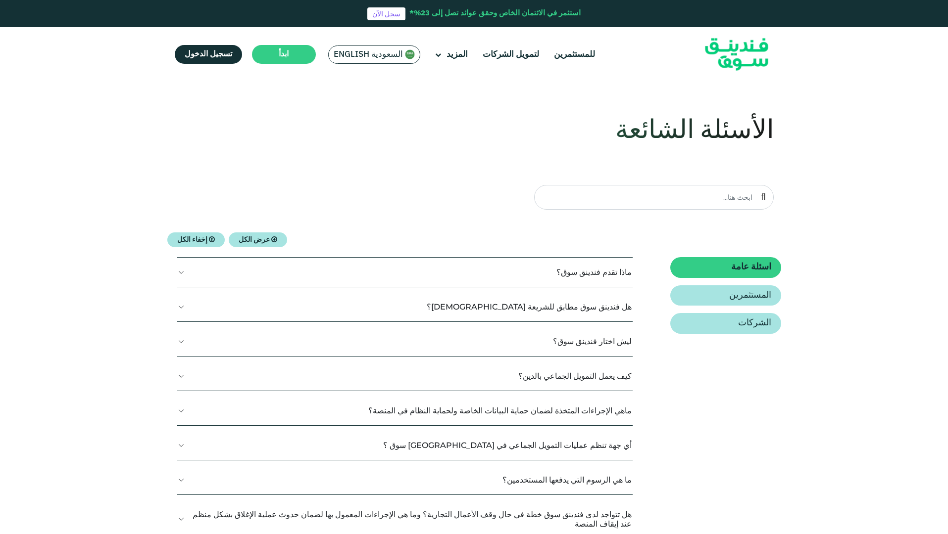
click at [246, 239] on span "عرض الكل" at bounding box center [253, 240] width 31 height 7
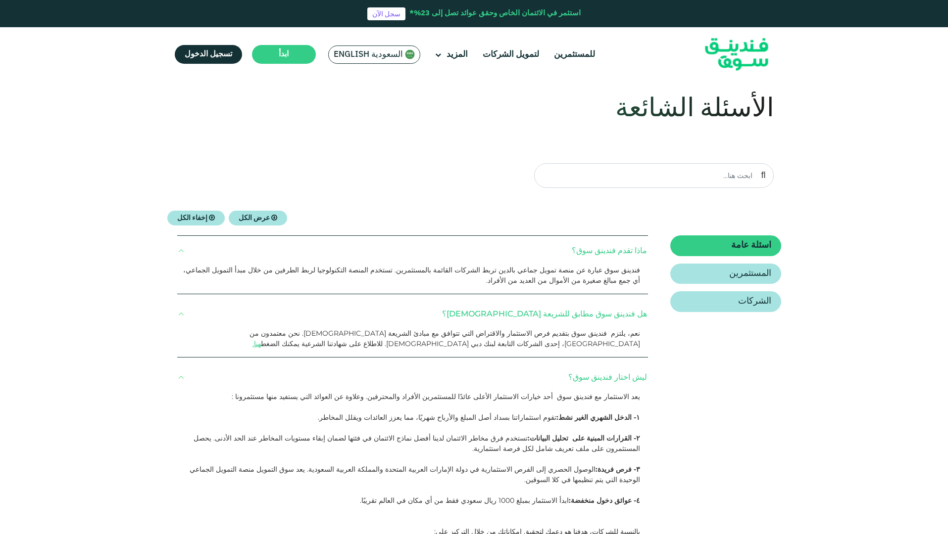
scroll to position [23, 0]
click at [515, 273] on p "فندينق سوق عبارة عن منصة تمويل جماعي بالدين تربط الشركات القائمة بالمستثمرين. ت…" at bounding box center [409, 274] width 462 height 21
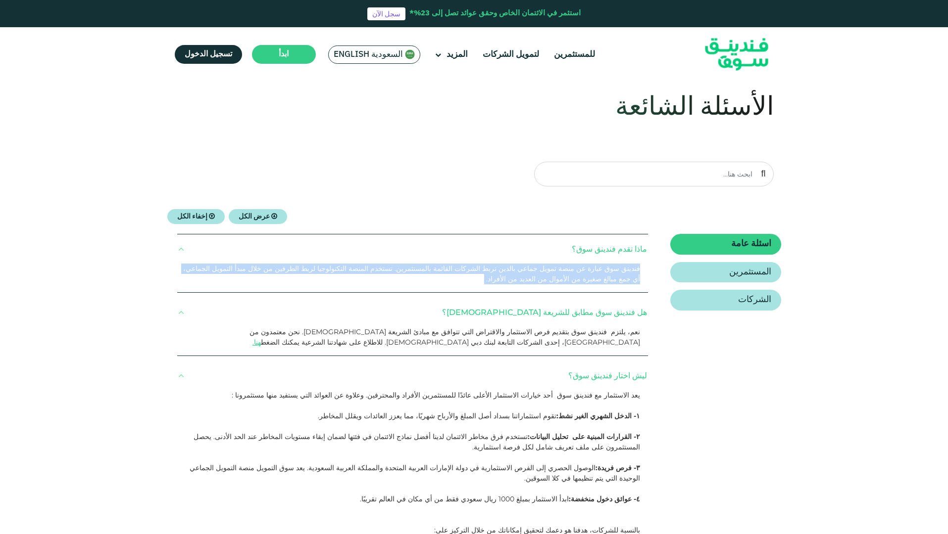
click at [515, 273] on p "فندينق سوق عبارة عن منصة تمويل جماعي بالدين تربط الشركات القائمة بالمستثمرين. ت…" at bounding box center [409, 274] width 462 height 21
copy div "فندينق سوق عبارة عن منصة تمويل جماعي بالدين تربط الشركات القائمة بالمستثمرين. ت…"
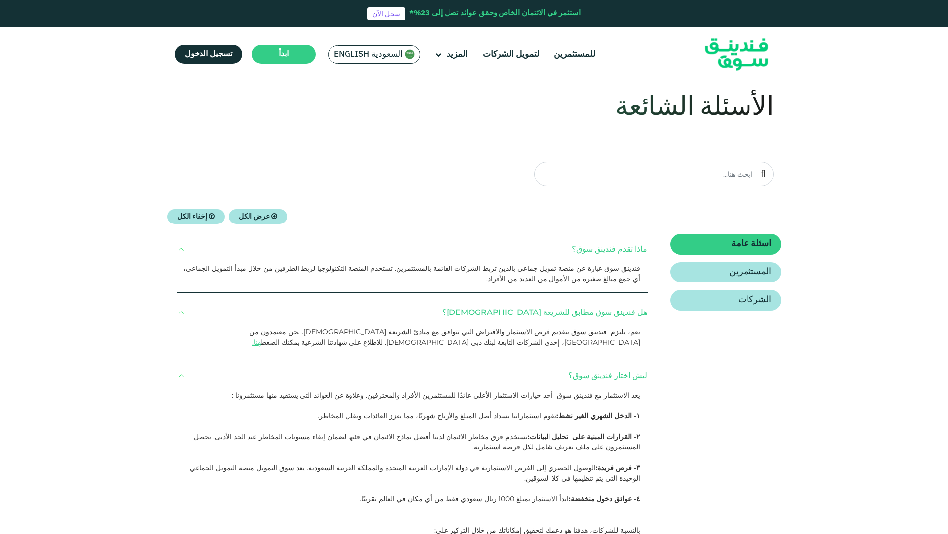
click at [464, 334] on p "نعم، يلتزم فندينق سوق بتقديم فرص الاستثمار والاقتراض التي تتوافق مع مبادئ الشري…" at bounding box center [409, 337] width 462 height 21
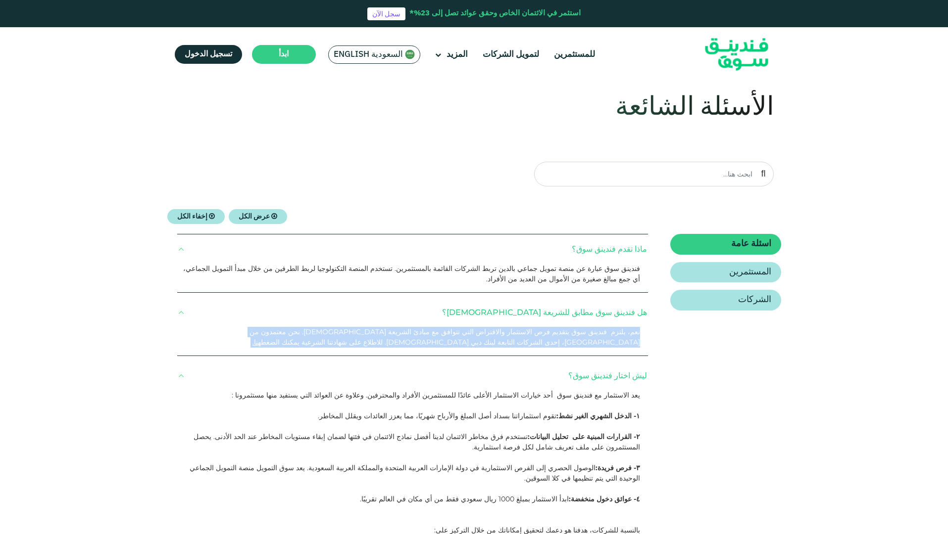
click at [464, 334] on p "نعم، يلتزم فندينق سوق بتقديم فرص الاستثمار والاقتراض التي تتوافق مع مبادئ الشري…" at bounding box center [409, 337] width 462 height 21
copy div "نعم، يلتزم فندينق سوق بتقديم فرص الاستثمار والاقتراض التي تتوافق مع مبادئ الشري…"
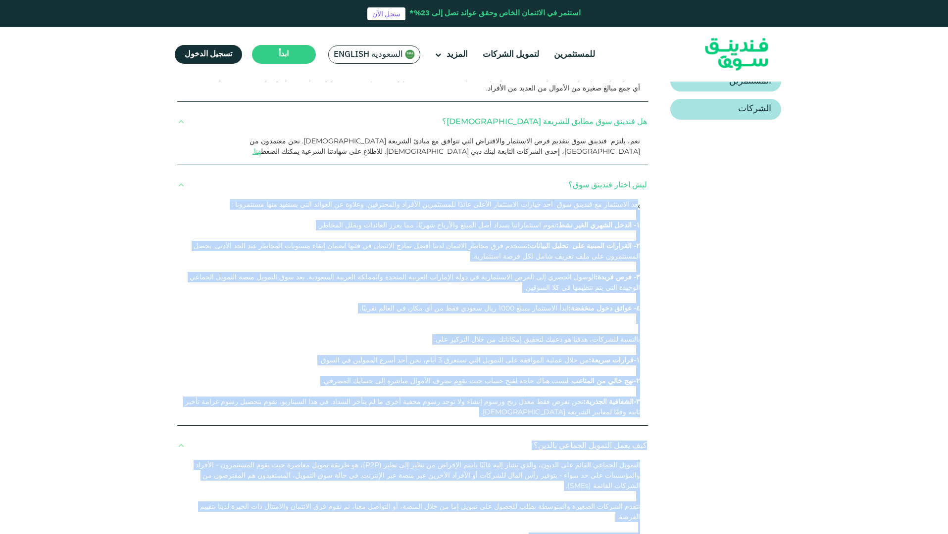
scroll to position [222, 0]
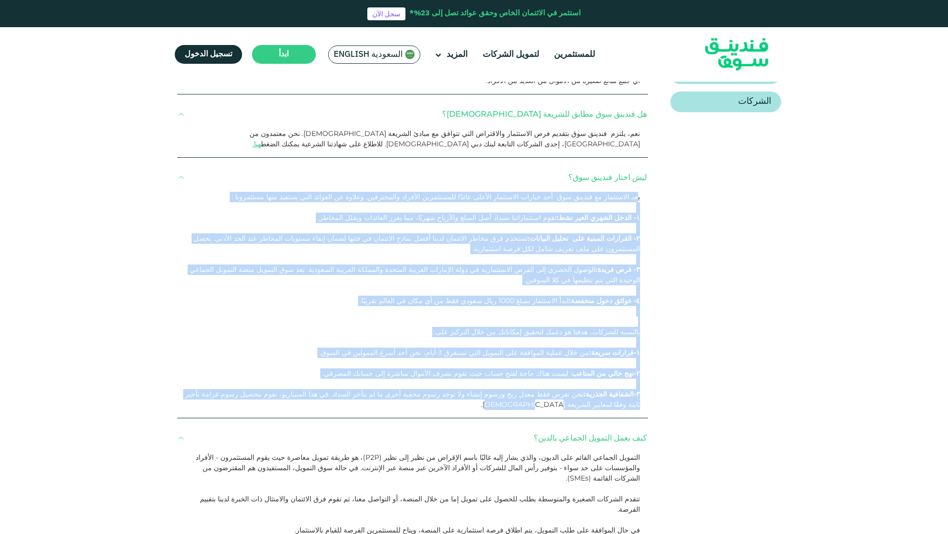
drag, startPoint x: 636, startPoint y: 395, endPoint x: 542, endPoint y: 409, distance: 94.5
click at [542, 409] on div "يعد الاستثمار مع فندينق سوق [DATE] خيارات الاستثمار الأعلى عائدًا للمستثمرين ال…" at bounding box center [412, 305] width 471 height 226
copy div "lor ipsumdolo si ametco adi eli seddoe temporinc utlabo etdoًm aliquaenim admin…"
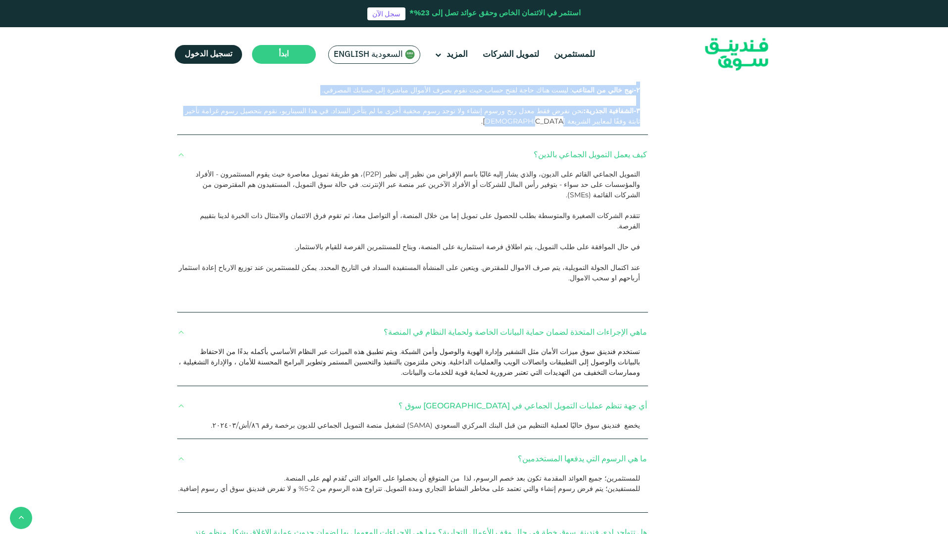
scroll to position [519, 0]
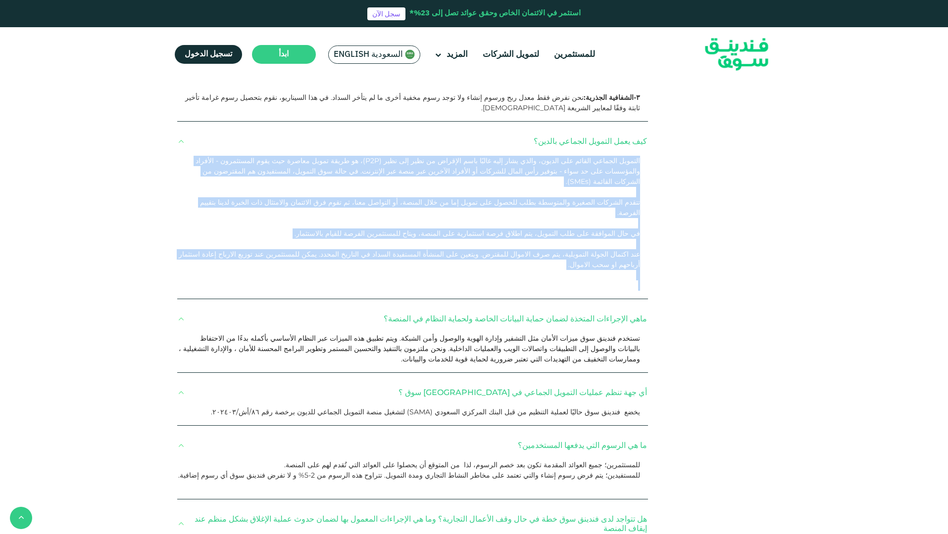
drag, startPoint x: 638, startPoint y: 160, endPoint x: 246, endPoint y: 255, distance: 403.2
click at [246, 255] on div "التمويل الجماعي القائم على الديون، والذي يشار إليه غالبًا باسم الإقراض من نظير …" at bounding box center [412, 227] width 471 height 143
click at [361, 229] on div "في حال الموافقة على طلب التمويل، يتم اطلاق فرصة استثمارية على المنصة، ويتاح للم…" at bounding box center [409, 234] width 462 height 10
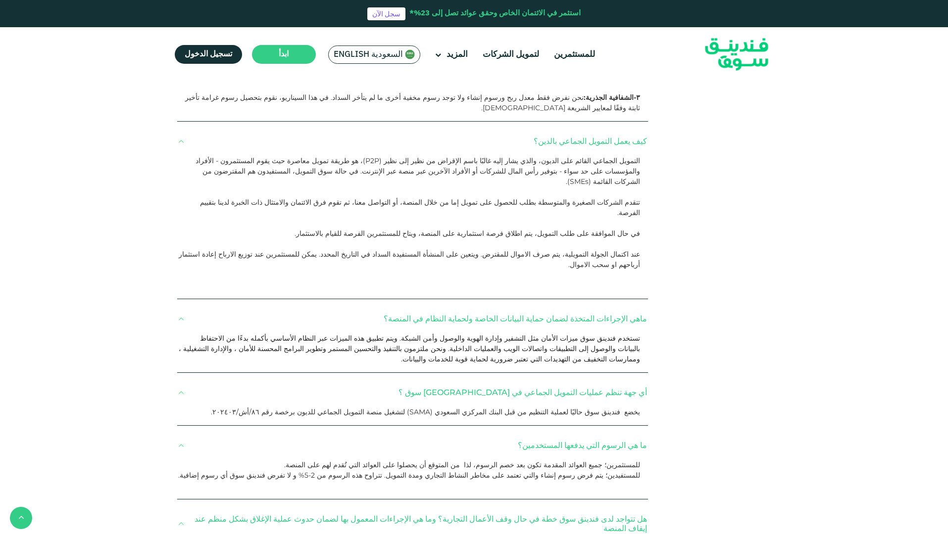
drag, startPoint x: 638, startPoint y: 159, endPoint x: 243, endPoint y: 287, distance: 415.1
click at [243, 287] on div "ﻣﺎذا ﺗﻘﺪم فندينق سوق؟ فندينق سوق عبارة عن منصة تمويل جماعي بالدين تربط الشركات …" at bounding box center [412, 213] width 471 height 949
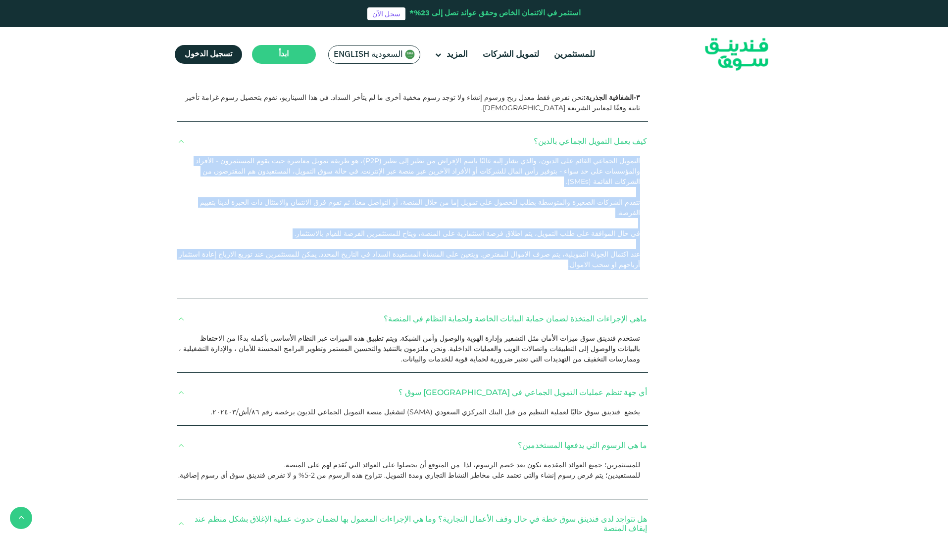
drag, startPoint x: 638, startPoint y: 162, endPoint x: 172, endPoint y: 241, distance: 473.3
click at [172, 241] on div "اسئلة عامة المستثمرين الشركات ﻣﺎذا ﺗﻘﺪم فندينق سوق؟ هنا." at bounding box center [474, 221] width 614 height 964
copy div "loremip dolorsi ametco adi elitse، doeiu temp inci utlaًe dolo magnaal en admi …"
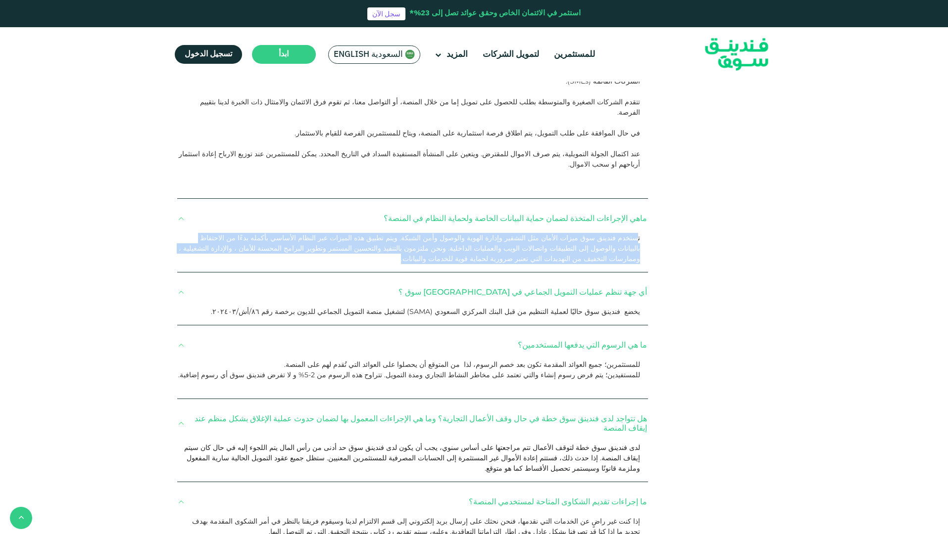
drag, startPoint x: 636, startPoint y: 210, endPoint x: 503, endPoint y: 239, distance: 135.8
click at [503, 239] on div "تستخدم فندينق سوق ميزات الأمان مثل التشفير وإدارة الهوية والوصول وأمن الشبكة. و…" at bounding box center [412, 252] width 471 height 39
copy span "ستخدم فندينق سوق ميزات الأمان مثل التشفير وإدارة الهوية والوصول وأمن الشبكة. وي…"
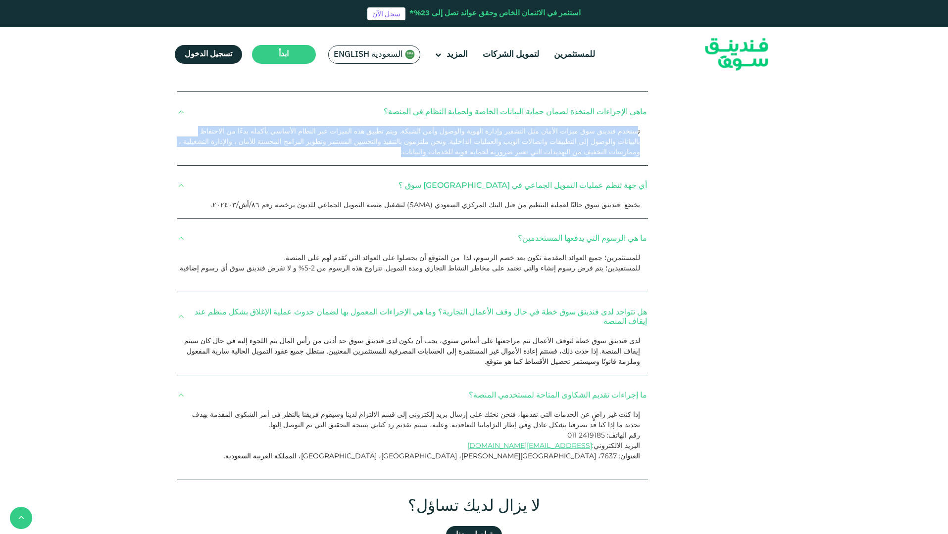
scroll to position [729, 0]
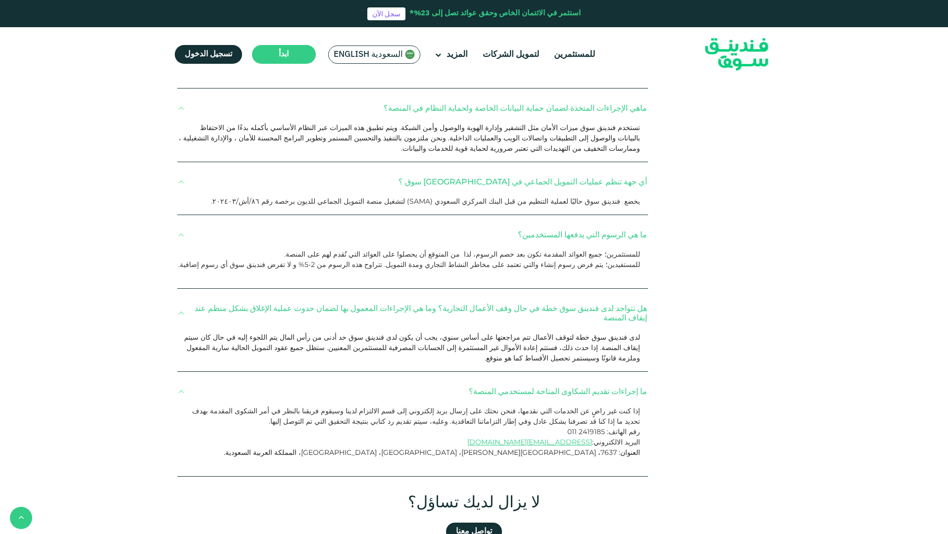
click at [577, 196] on p "يخضع فندينق سوق حاليًا لعملية التنظيم من قبل البنك المركزي السعودي (SAMA) لتشغي…" at bounding box center [409, 201] width 462 height 10
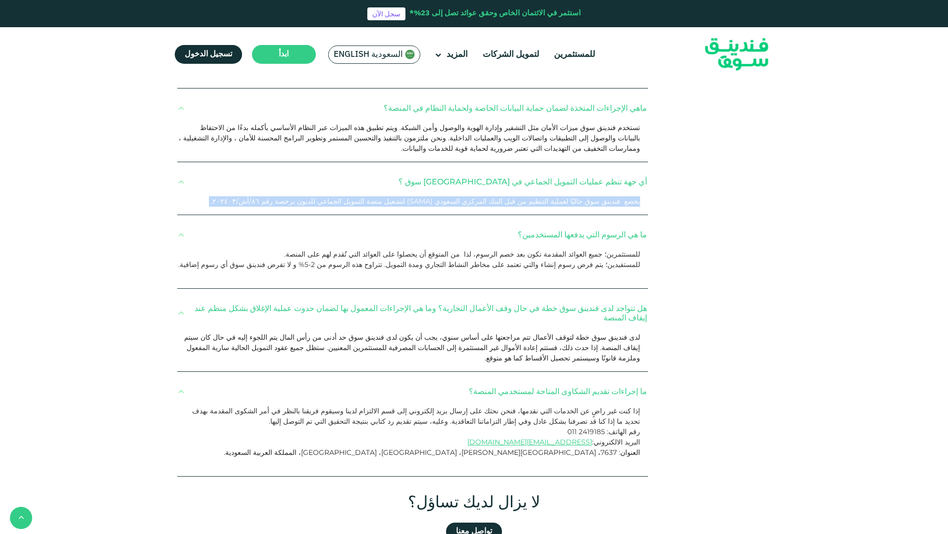
click at [577, 196] on p "يخضع فندينق سوق حاليًا لعملية التنظيم من قبل البنك المركزي السعودي (SAMA) لتشغي…" at bounding box center [409, 201] width 462 height 10
copy div "يخضع فندينق سوق حاليًا لعملية التنظيم من قبل البنك المركزي السعودي (SAMA) لتشغي…"
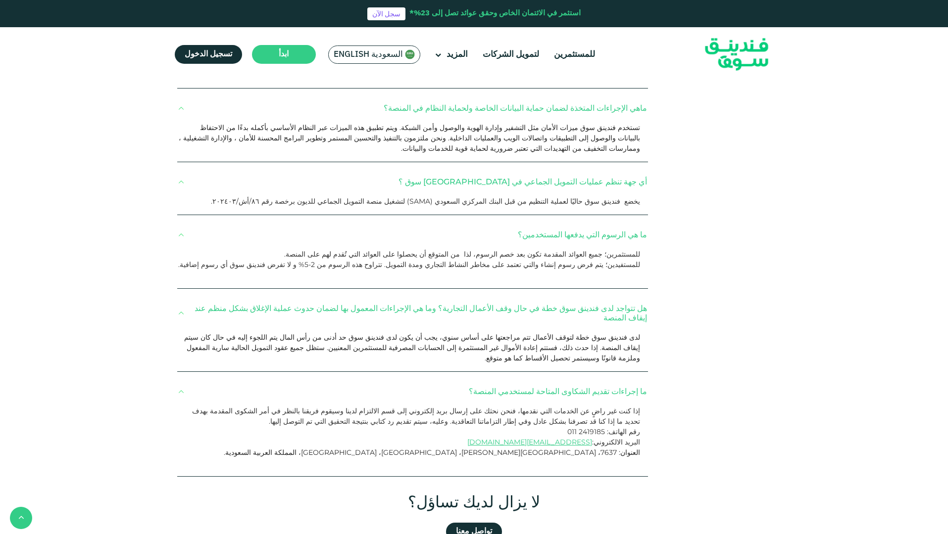
click at [577, 249] on p "للمستثمرين؛ جميع العوائد المقدمة تكون بعد خصم الرسوم، لذا من المتوقع أن يحصلوا …" at bounding box center [409, 254] width 462 height 10
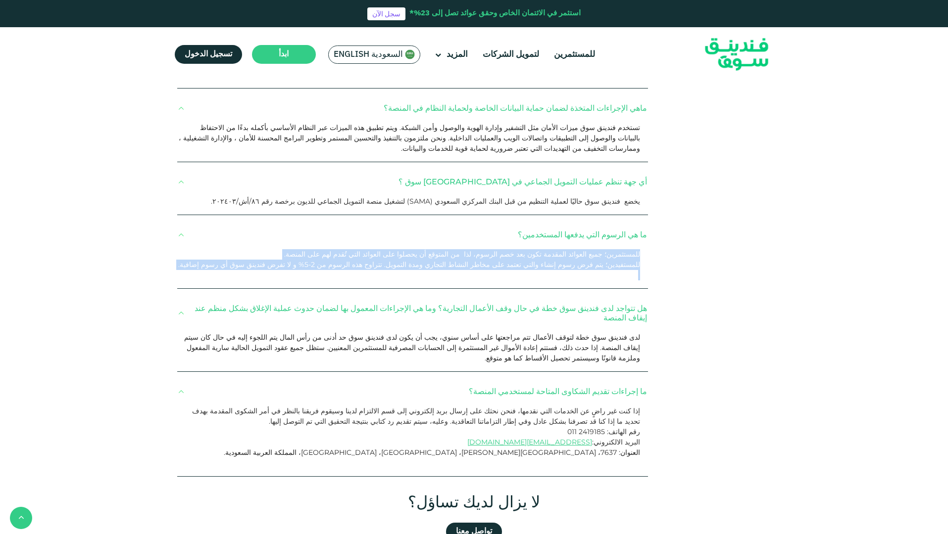
drag, startPoint x: 639, startPoint y: 228, endPoint x: 195, endPoint y: 246, distance: 444.2
click at [195, 249] on div "للمستثمرين؛ جميع العوائد المقدمة تكون بعد خصم الرسوم، لذا من المتوقع أن يحصلوا …" at bounding box center [412, 268] width 471 height 39
copy div "للمستثمرين؛ جميع العوائد المقدمة تكون بعد خصم الرسوم، لذا من المتوقع أن يحصلوا …"
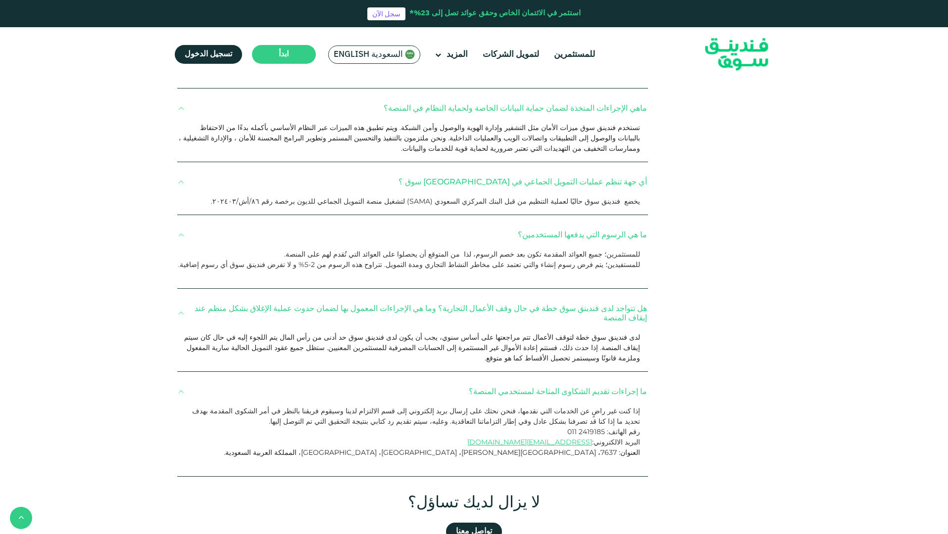
click at [591, 333] on span "لدى فندينق سوق خطة لتوقف الأعمال تتم مراجعتها على أساس سنوي، يجب أن يكون لدى فن…" at bounding box center [412, 348] width 456 height 30
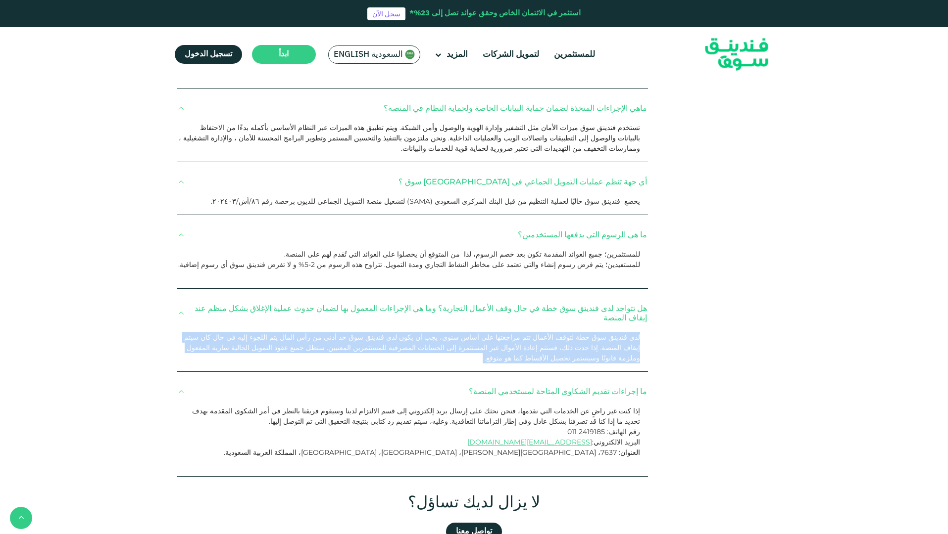
click at [591, 333] on span "لدى فندينق سوق خطة لتوقف الأعمال تتم مراجعتها على أساس سنوي، يجب أن يكون لدى فن…" at bounding box center [412, 348] width 456 height 30
copy div "لدى فندينق سوق خطة لتوقف الأعمال تتم مراجعتها على أساس سنوي، يجب أن يكون لدى فن…"
drag, startPoint x: 642, startPoint y: 374, endPoint x: 544, endPoint y: 422, distance: 108.9
click at [544, 422] on div "ما إجراءات تقديم الشكاوى المتاحة لمستخدمي المنصة؟ إذا كنت غير راضٍ عن الخدمات ا…" at bounding box center [412, 427] width 471 height 100
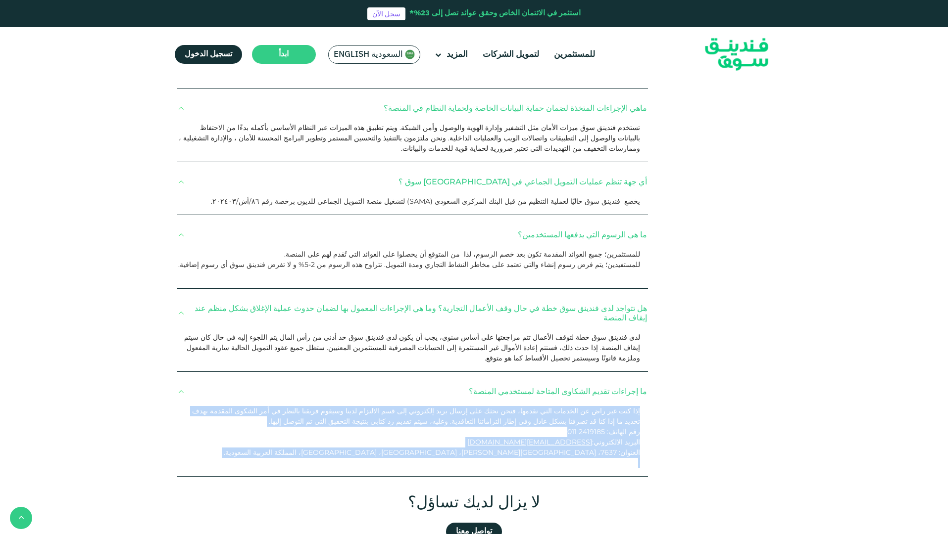
drag, startPoint x: 637, startPoint y: 380, endPoint x: 496, endPoint y: 437, distance: 152.3
click at [496, 437] on div "إذا كنت غير راضٍ عن الخدمات التي نقدمها، فنحن نحثك على إرسال بريد إلكتروني إلى …" at bounding box center [412, 441] width 471 height 70
copy div "إذا كنت غير راضٍ عن الخدمات التي نقدمها، فنحن نحثك على إرسال بريد إلكتروني إلى …"
